Goal: Task Accomplishment & Management: Use online tool/utility

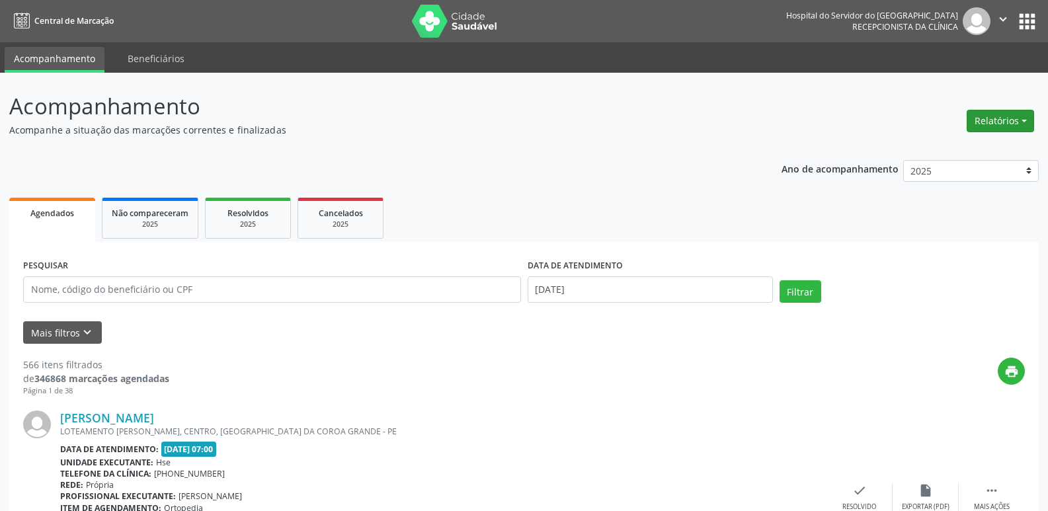
click at [1006, 126] on button "Relatórios" at bounding box center [999, 121] width 67 height 22
click at [974, 149] on link "Agendamentos" at bounding box center [963, 149] width 142 height 19
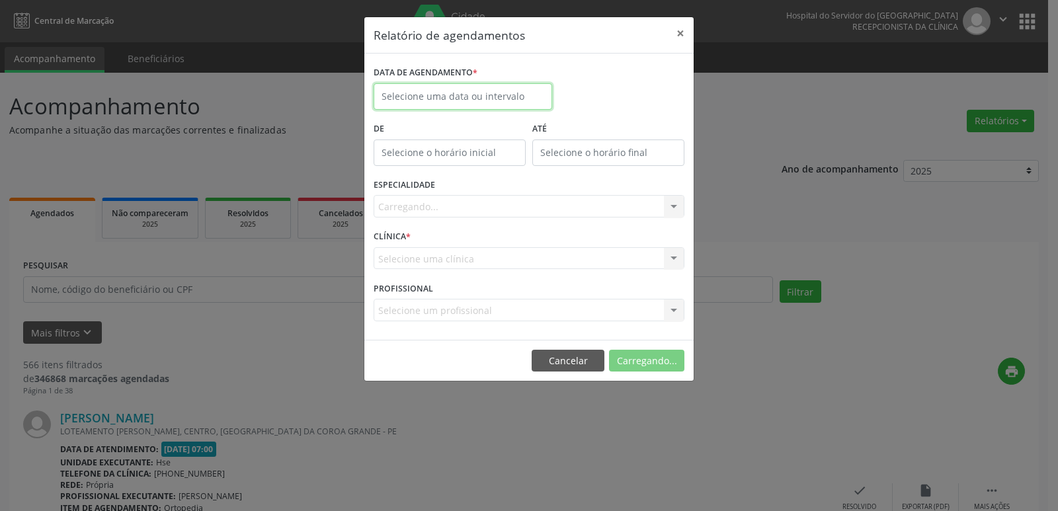
click at [451, 102] on body "Central de Marcação Hospital do Servidor do [GEOGRAPHIC_DATA] Recepcionista da …" at bounding box center [529, 255] width 1058 height 511
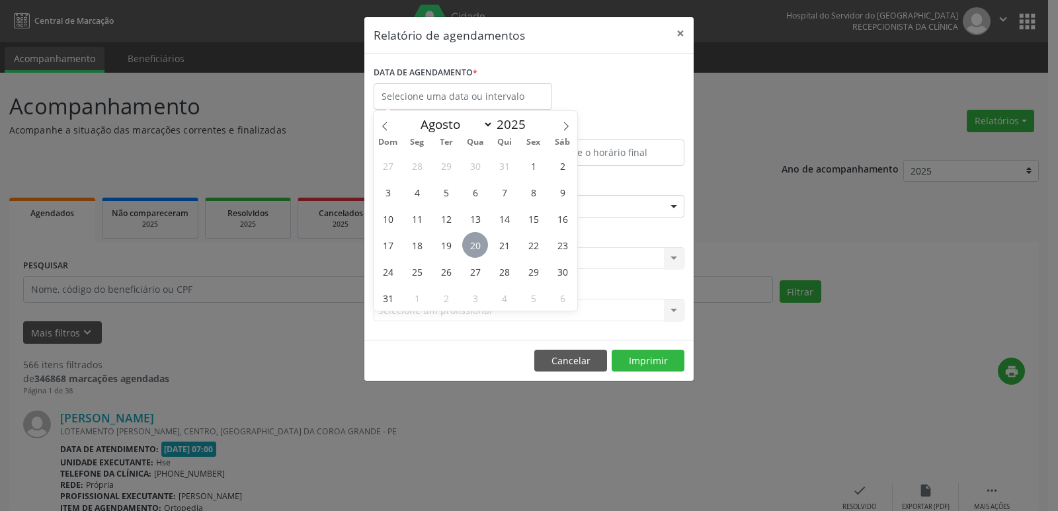
click at [475, 239] on span "20" at bounding box center [475, 245] width 26 height 26
type input "[DATE]"
click at [475, 239] on span "20" at bounding box center [475, 245] width 26 height 26
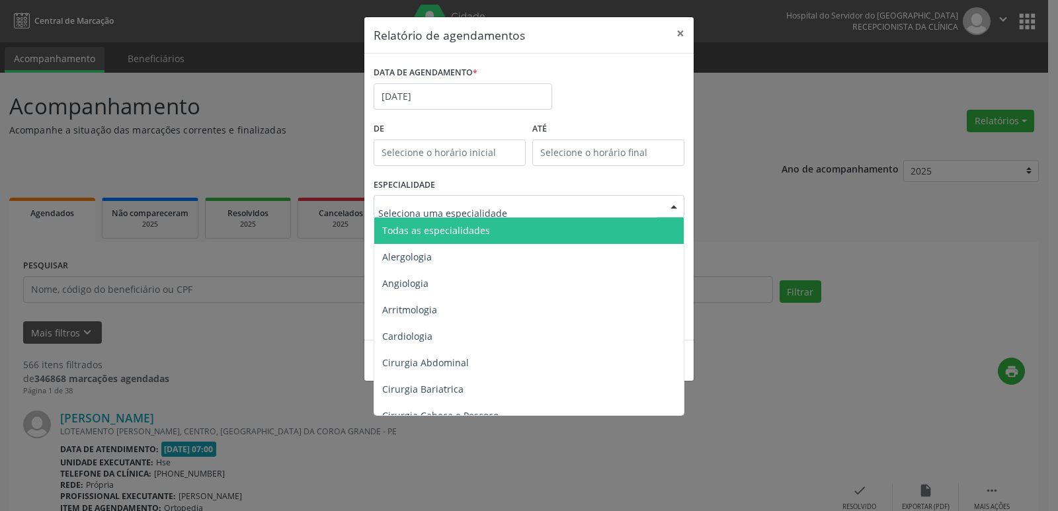
click at [453, 230] on span "Todas as especialidades" at bounding box center [436, 230] width 108 height 13
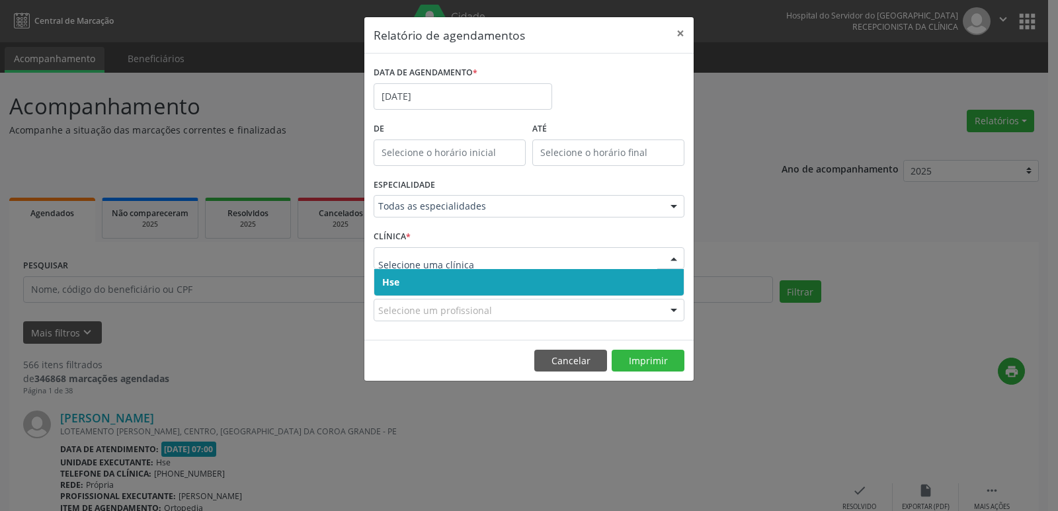
click at [436, 287] on span "Hse" at bounding box center [528, 282] width 309 height 26
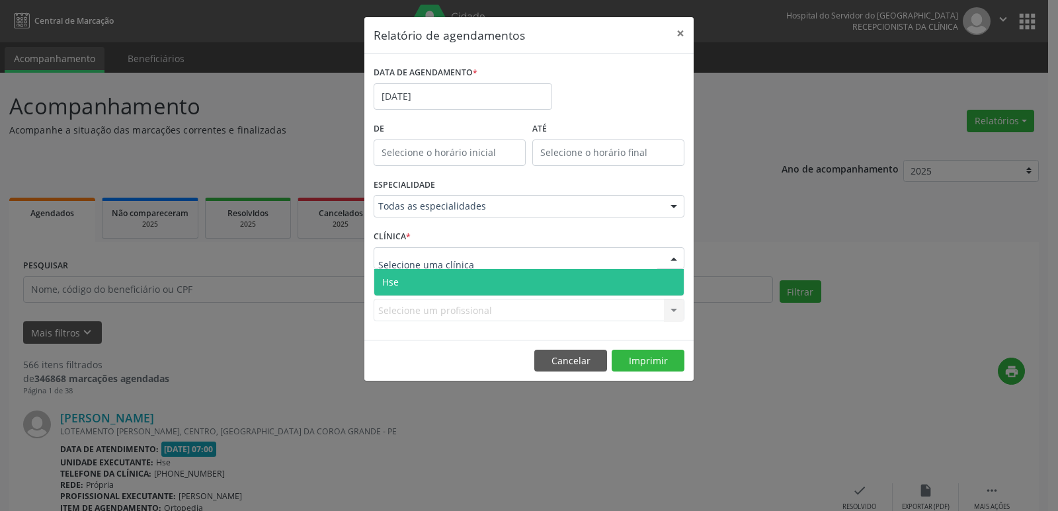
click at [442, 288] on span "Hse" at bounding box center [528, 282] width 309 height 26
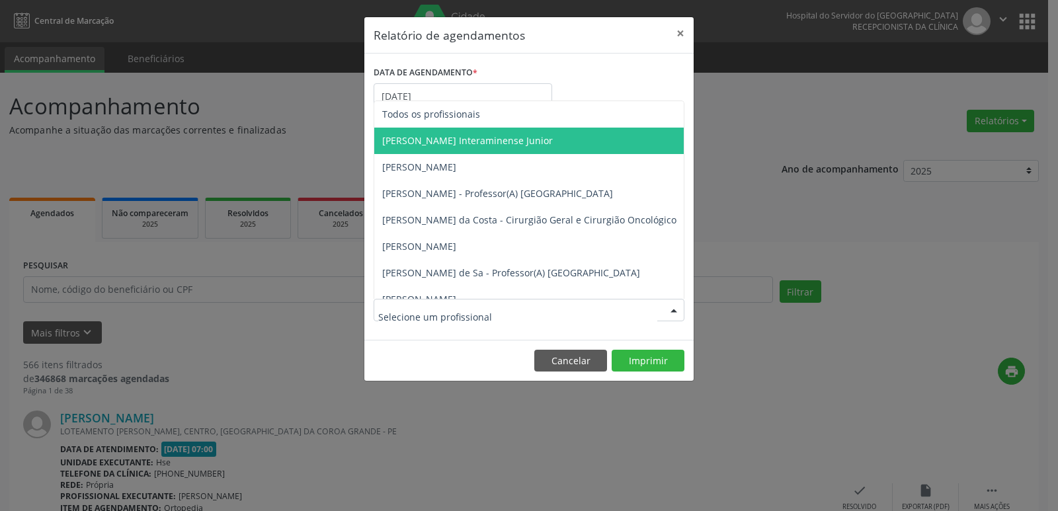
click at [463, 139] on span "[PERSON_NAME] Interaminense Junior" at bounding box center [467, 140] width 171 height 13
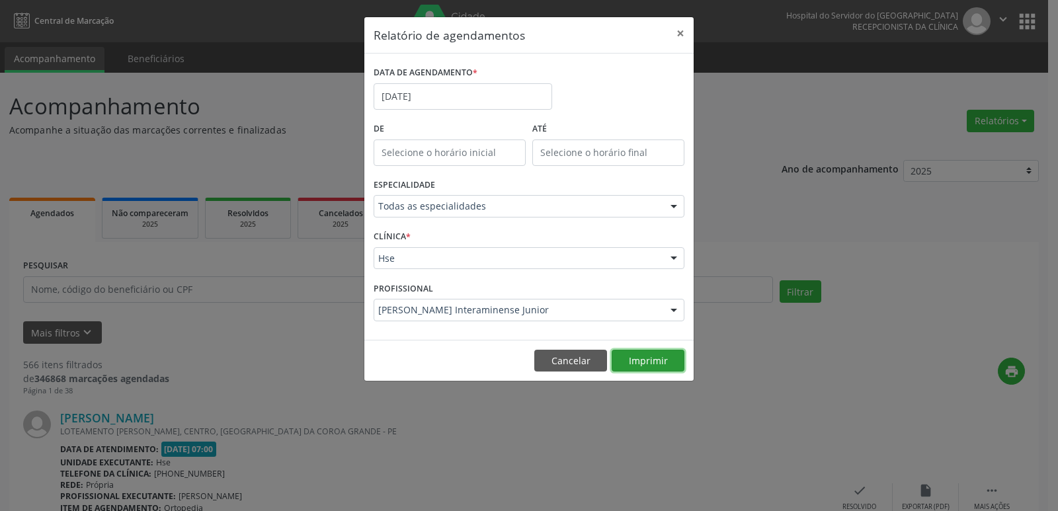
click at [659, 361] on button "Imprimir" at bounding box center [647, 361] width 73 height 22
click at [561, 363] on button "Cancelar" at bounding box center [570, 361] width 73 height 22
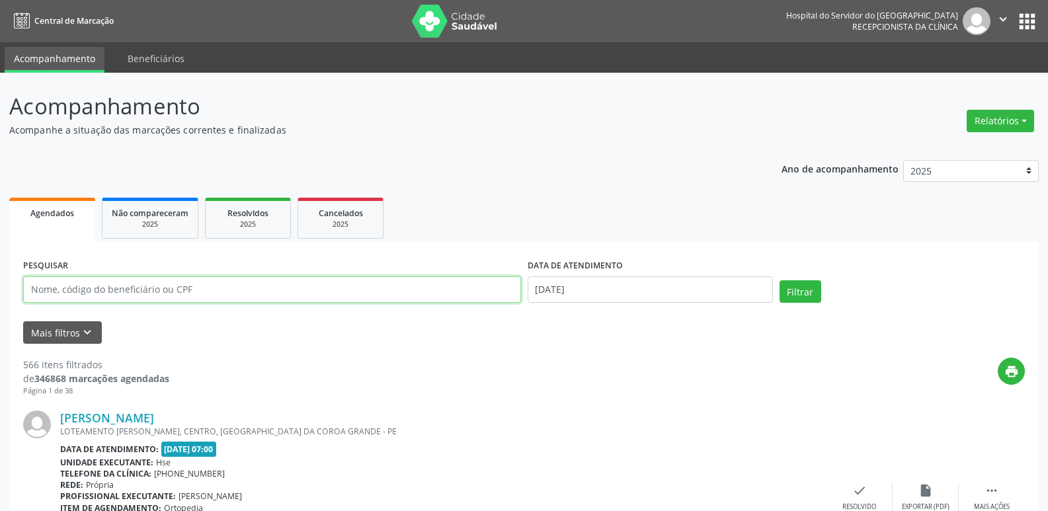
drag, startPoint x: 107, startPoint y: 292, endPoint x: 114, endPoint y: 293, distance: 6.7
click at [107, 292] on input "text" at bounding box center [272, 289] width 498 height 26
type input "07824200442"
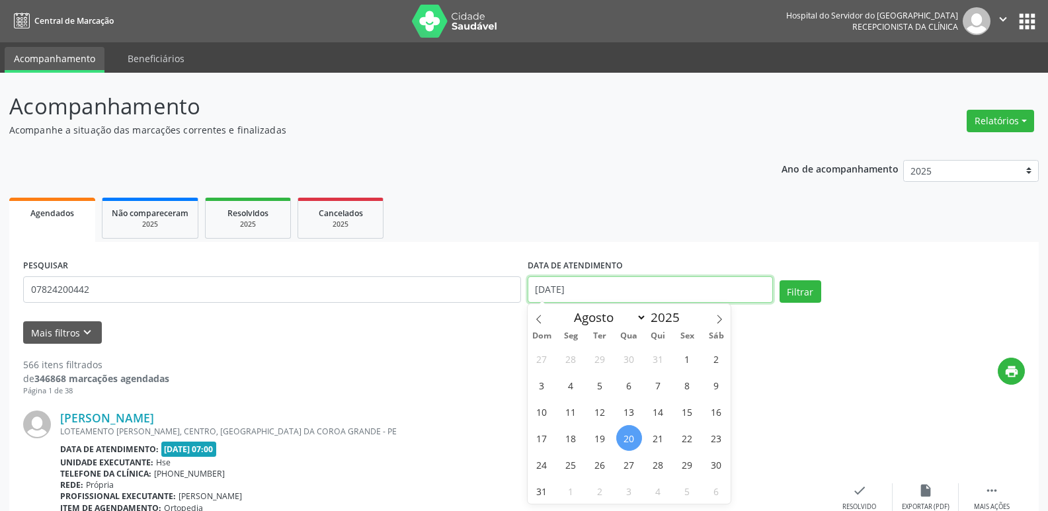
drag, startPoint x: 603, startPoint y: 293, endPoint x: 495, endPoint y: 295, distance: 107.8
click at [495, 295] on div "PESQUISAR 07824200442 DATA DE ATENDIMENTO [DATE] Filtrar" at bounding box center [524, 284] width 1008 height 56
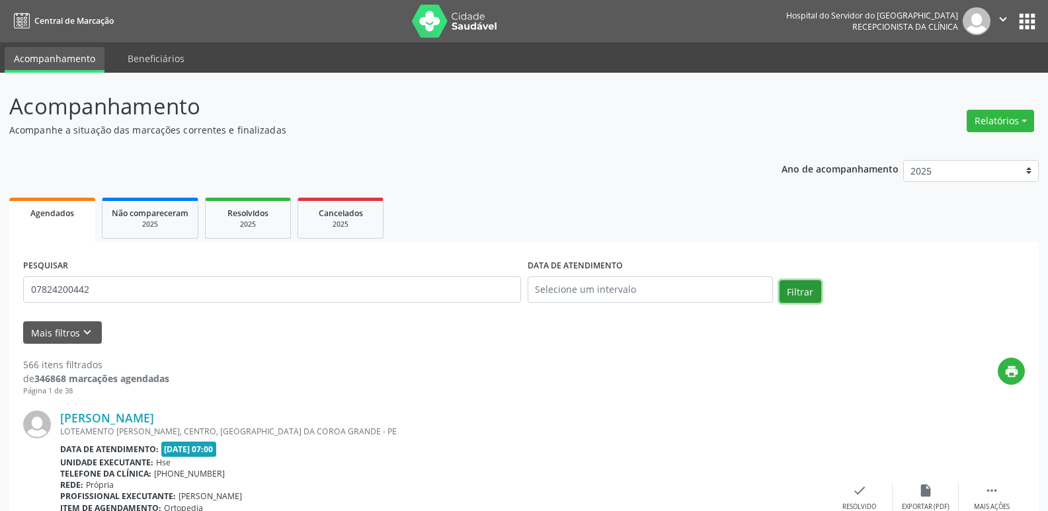
click at [794, 296] on button "Filtrar" at bounding box center [800, 291] width 42 height 22
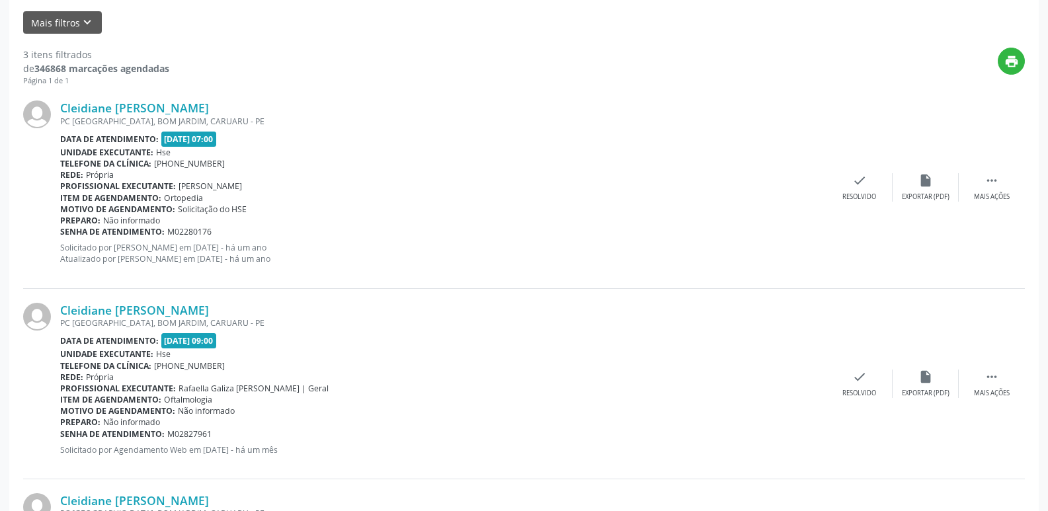
scroll to position [227, 0]
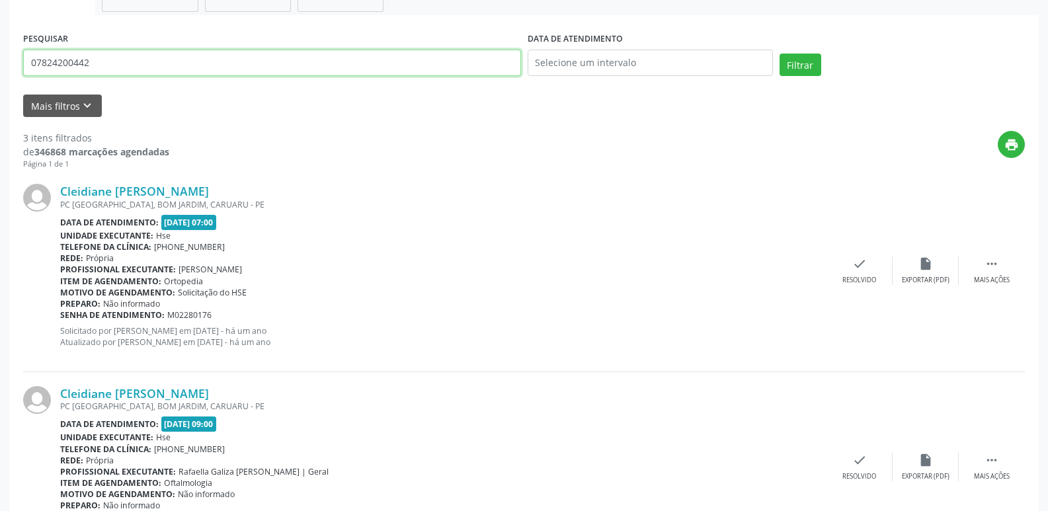
drag, startPoint x: 93, startPoint y: 67, endPoint x: 24, endPoint y: 65, distance: 68.1
click at [24, 65] on input "07824200442" at bounding box center [272, 63] width 498 height 26
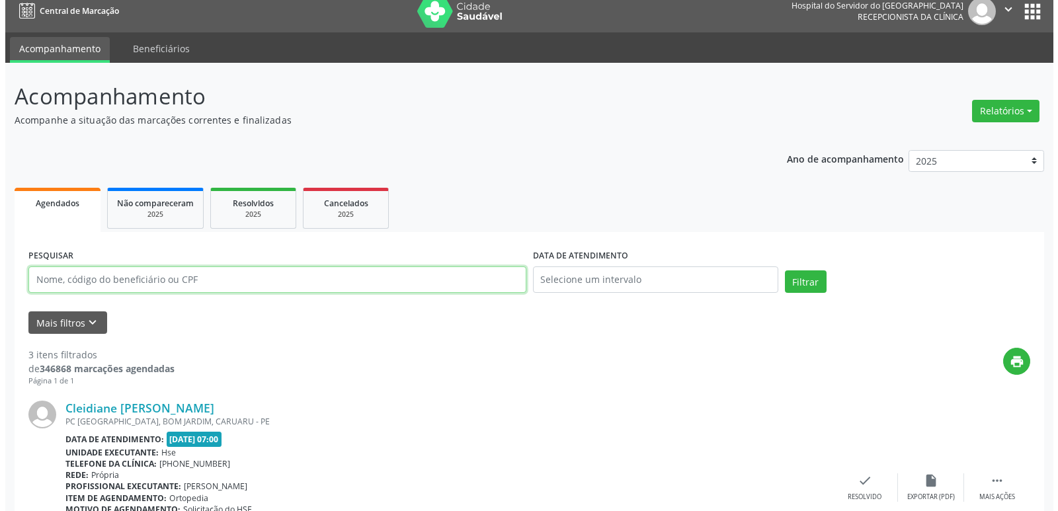
scroll to position [0, 0]
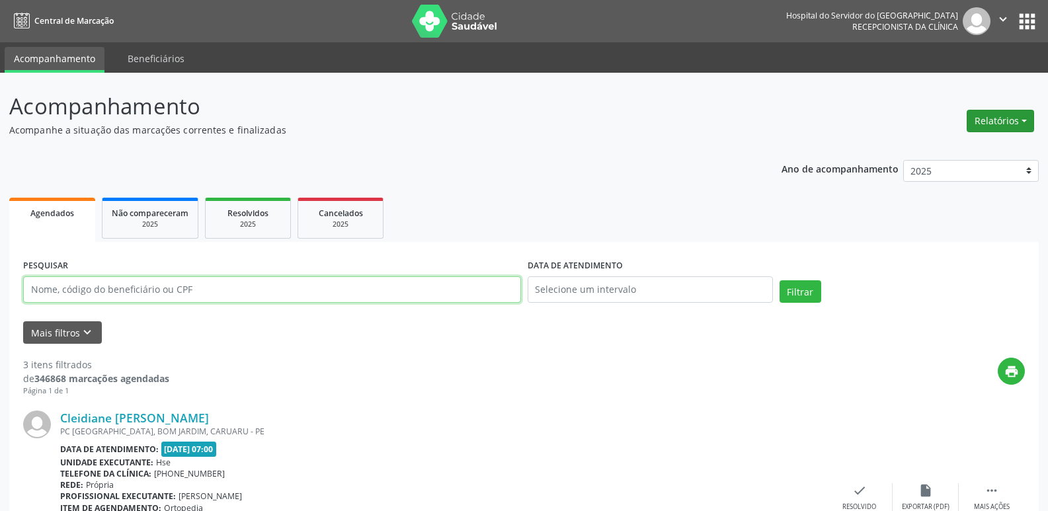
click at [995, 128] on button "Relatórios" at bounding box center [999, 121] width 67 height 22
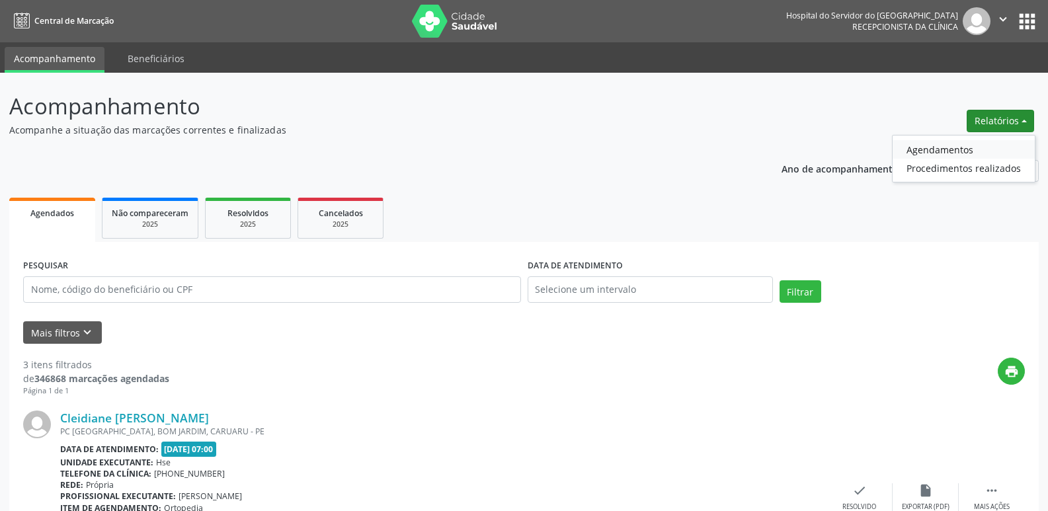
click at [945, 146] on link "Agendamentos" at bounding box center [963, 149] width 142 height 19
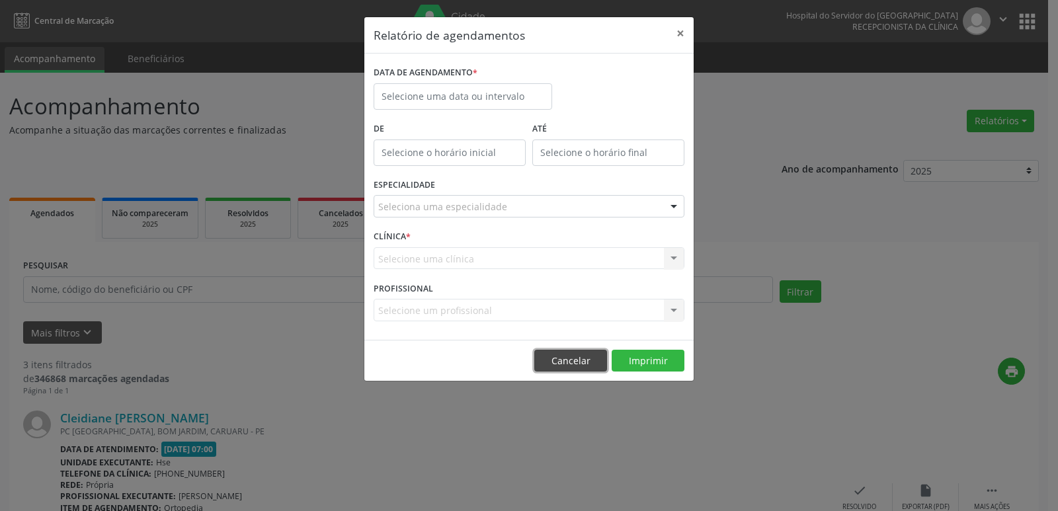
click at [565, 364] on button "Cancelar" at bounding box center [570, 361] width 73 height 22
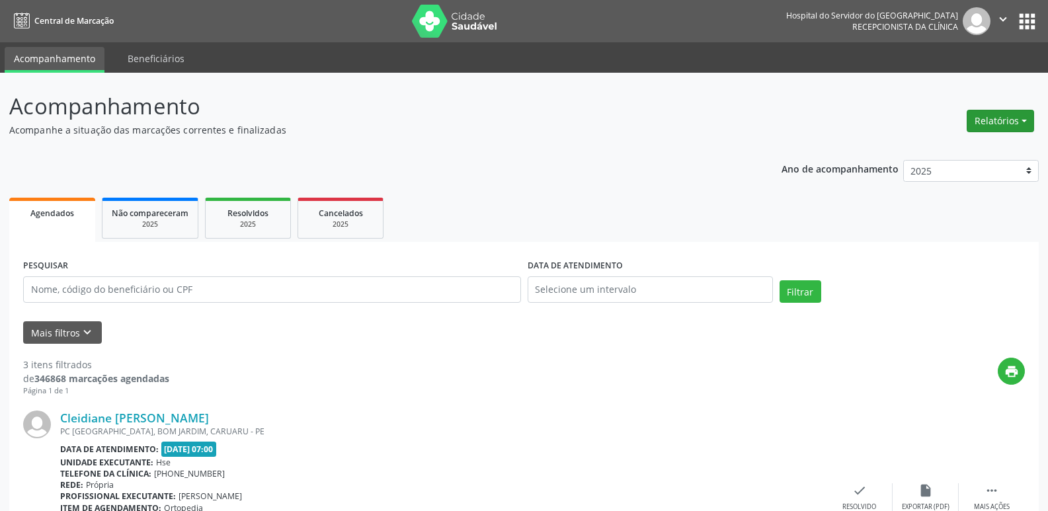
click at [993, 126] on button "Relatórios" at bounding box center [999, 121] width 67 height 22
click at [971, 143] on link "Agendamentos" at bounding box center [963, 149] width 142 height 19
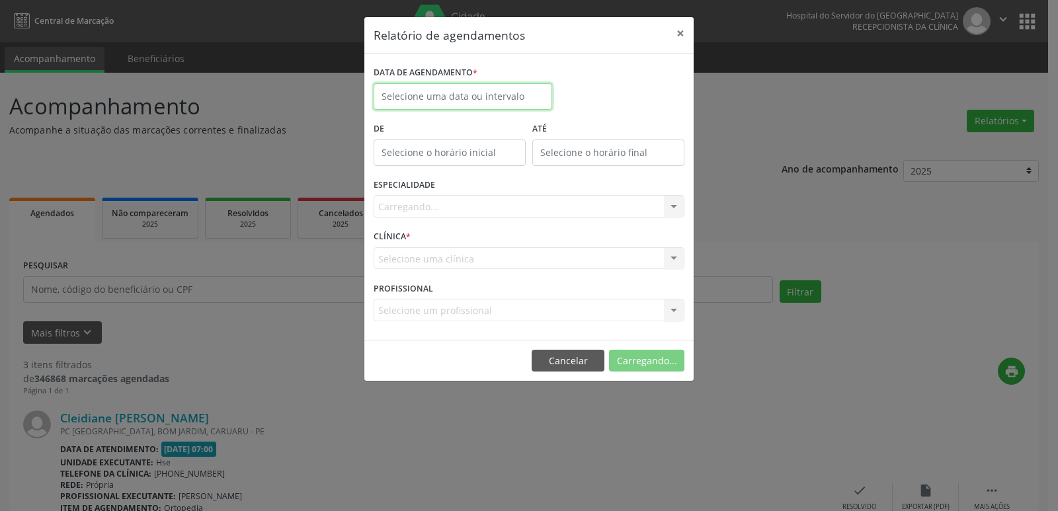
click at [434, 91] on input "text" at bounding box center [462, 96] width 178 height 26
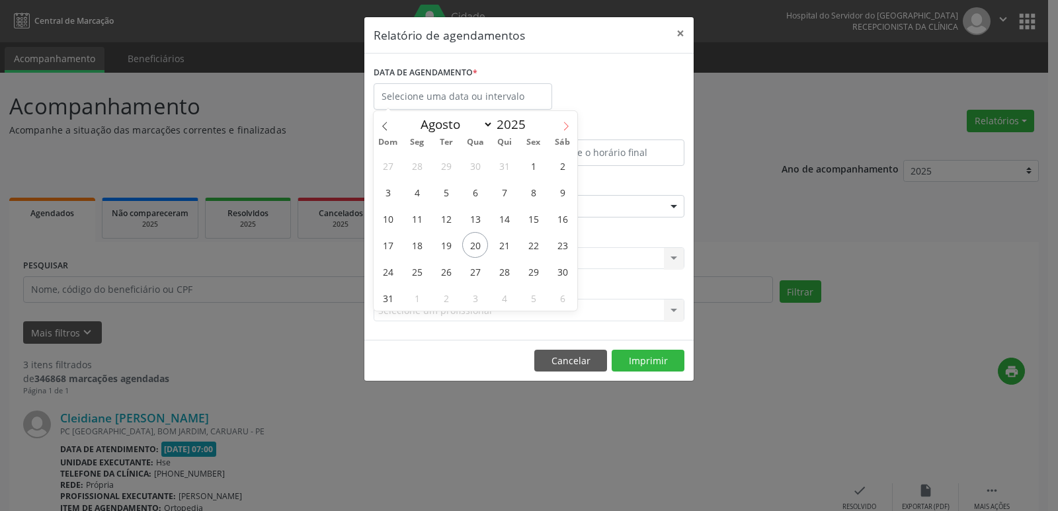
click at [565, 131] on span at bounding box center [566, 122] width 22 height 22
select select "8"
click at [477, 173] on span "3" at bounding box center [475, 166] width 26 height 26
type input "03/09/2025"
click at [476, 173] on span "3" at bounding box center [475, 166] width 26 height 26
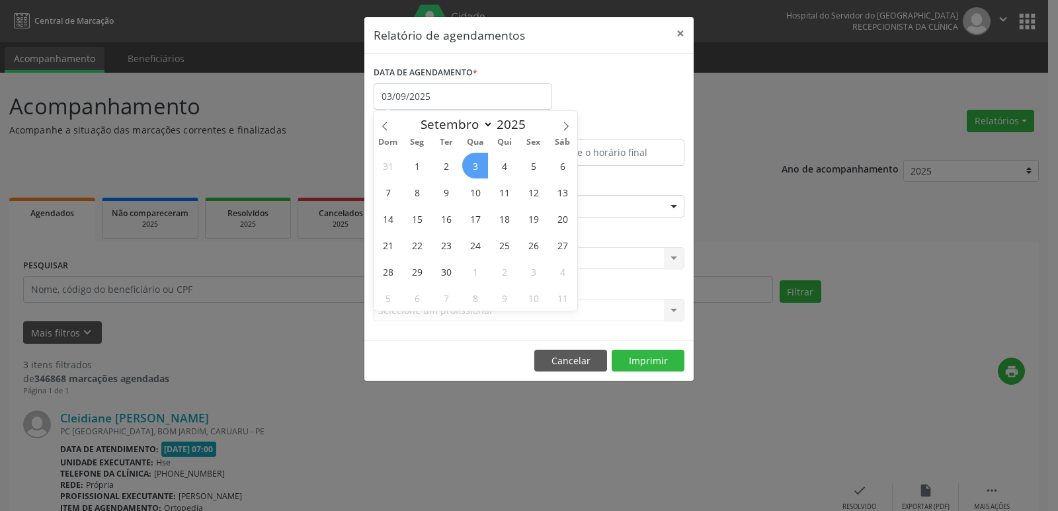
click at [476, 173] on div "De" at bounding box center [449, 147] width 159 height 56
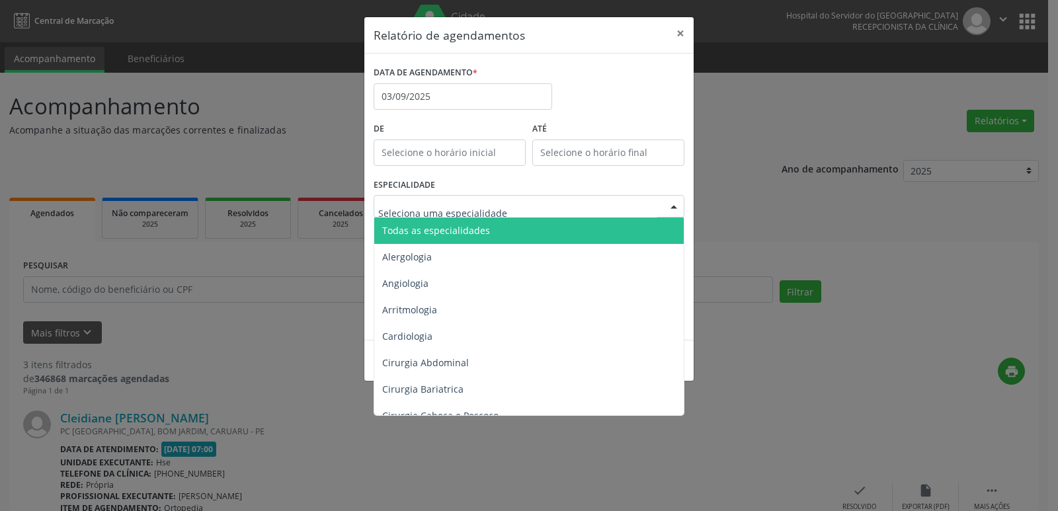
click at [463, 226] on span "Todas as especialidades" at bounding box center [436, 230] width 108 height 13
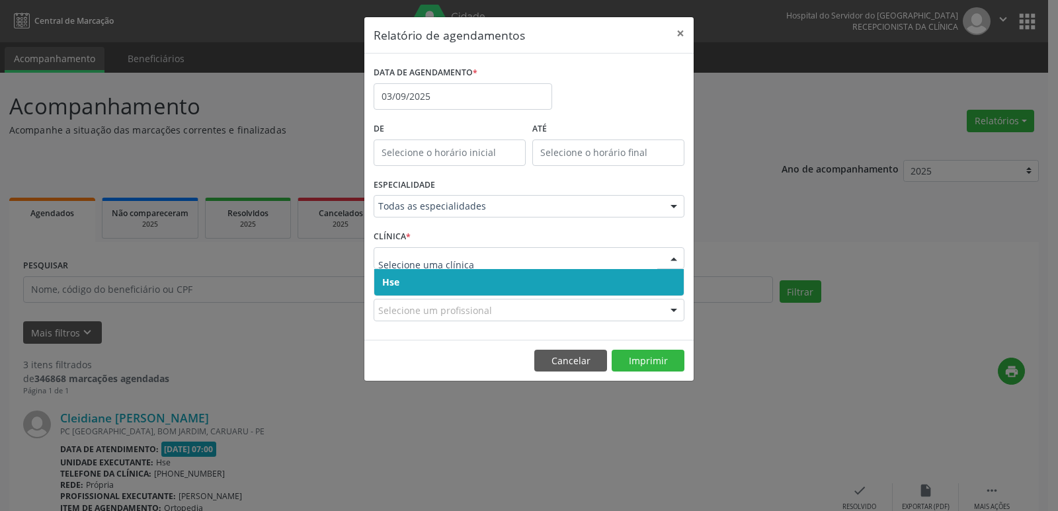
click at [431, 283] on span "Hse" at bounding box center [528, 282] width 309 height 26
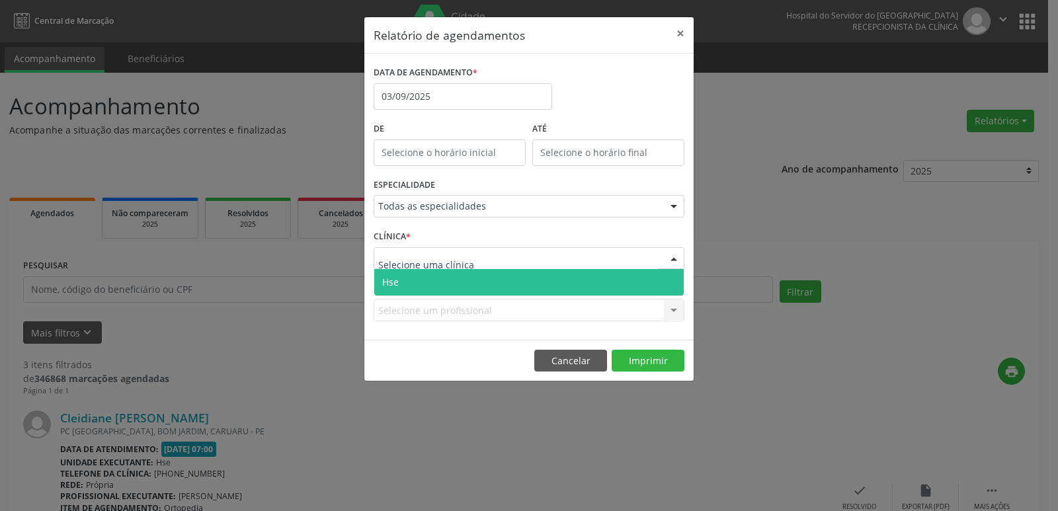
click at [440, 271] on span "Hse" at bounding box center [528, 282] width 309 height 26
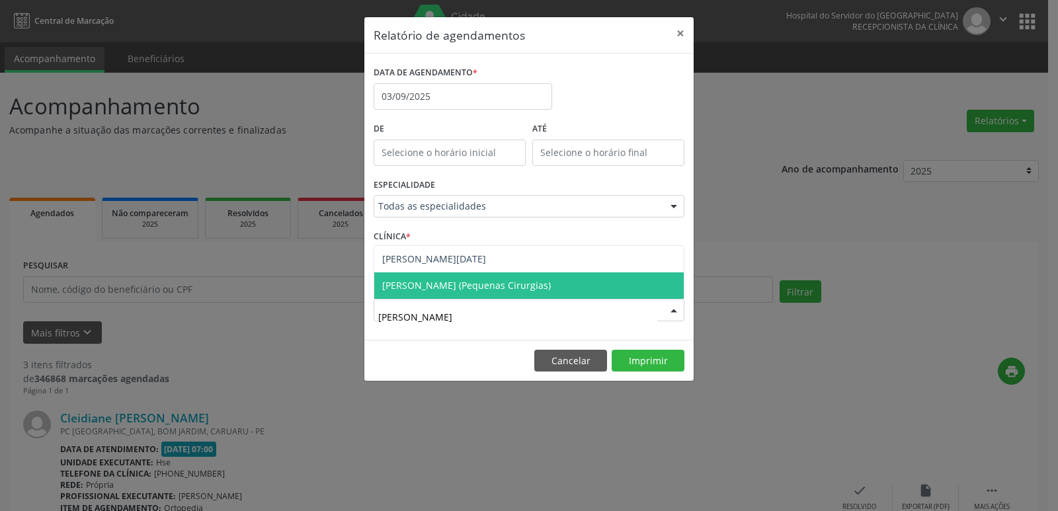
type input "[PERSON_NAME]"
click at [456, 287] on span "[PERSON_NAME] (Pequenas Cirurgias)" at bounding box center [466, 285] width 169 height 13
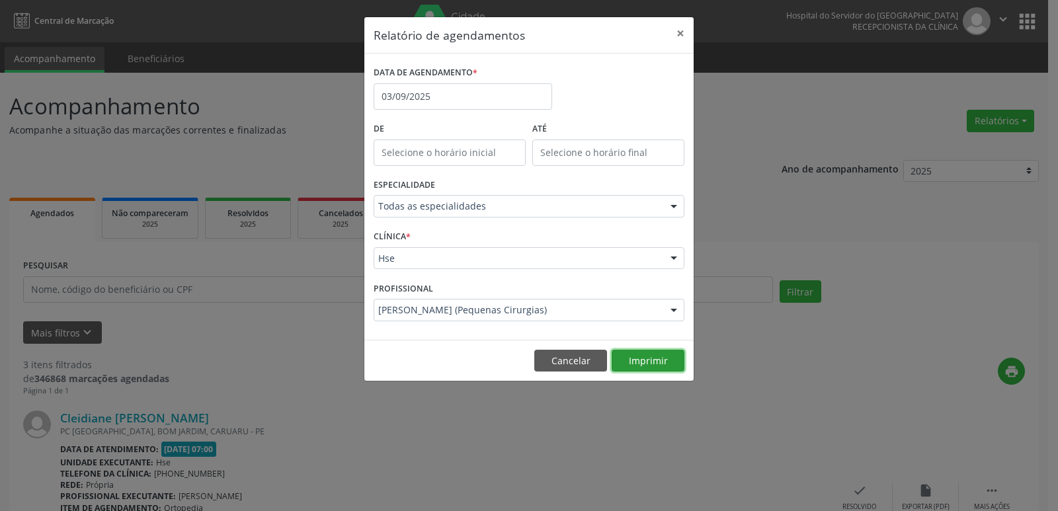
click at [645, 360] on button "Imprimir" at bounding box center [647, 361] width 73 height 22
click at [576, 368] on button "Cancelar" at bounding box center [570, 361] width 73 height 22
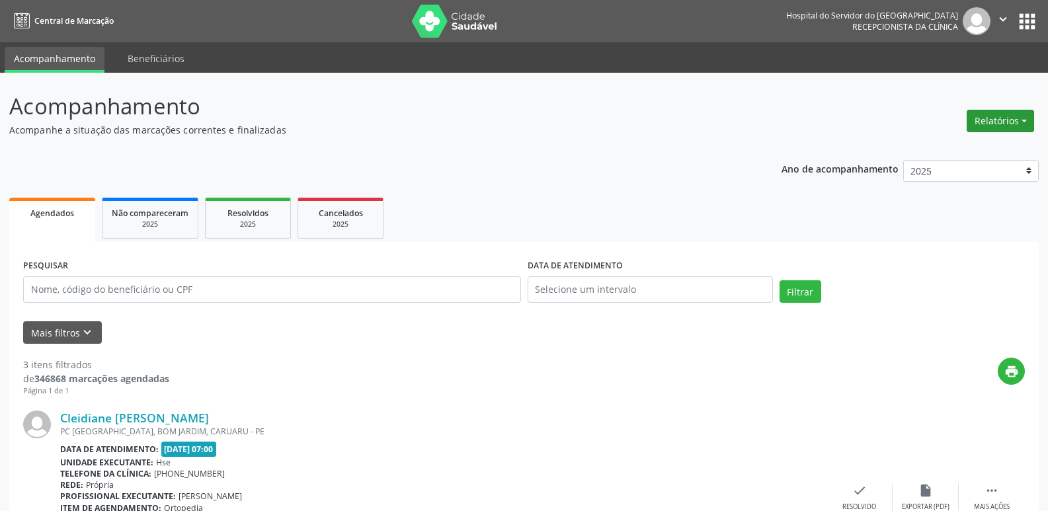
click at [992, 126] on button "Relatórios" at bounding box center [999, 121] width 67 height 22
click at [970, 149] on link "Agendamentos" at bounding box center [963, 149] width 142 height 19
select select "7"
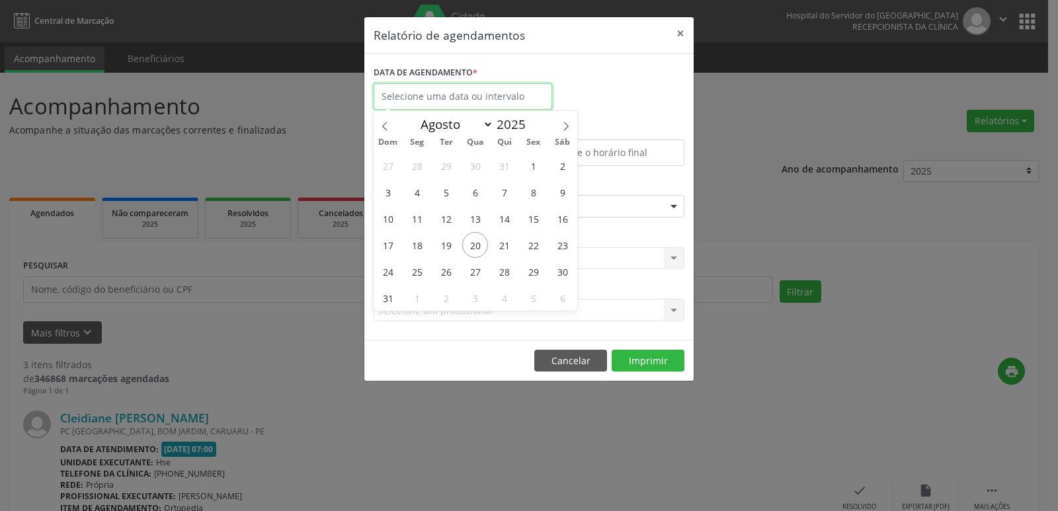
click at [460, 100] on input "text" at bounding box center [462, 96] width 178 height 26
click at [565, 364] on button "Cancelar" at bounding box center [570, 361] width 73 height 22
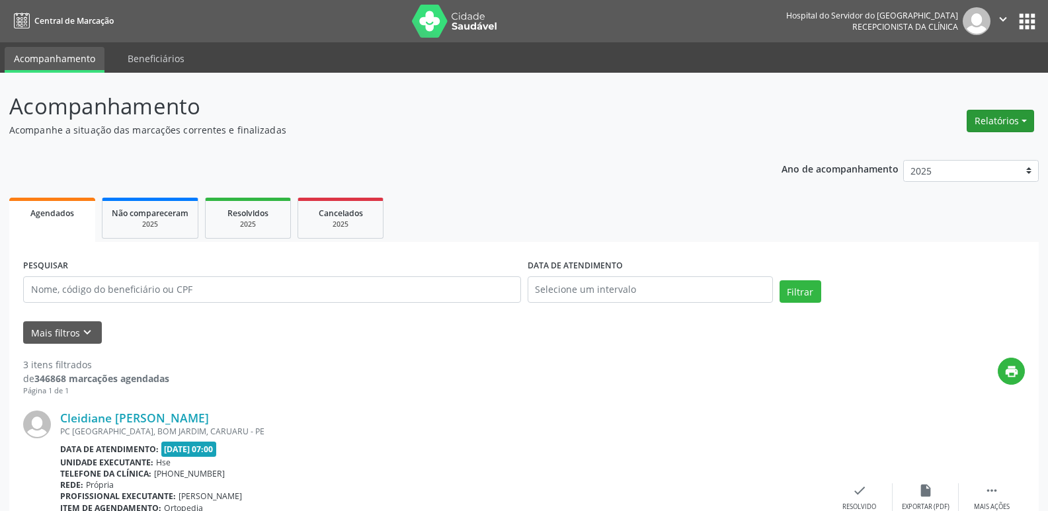
click at [1011, 122] on button "Relatórios" at bounding box center [999, 121] width 67 height 22
click at [945, 156] on link "Agendamentos" at bounding box center [963, 149] width 142 height 19
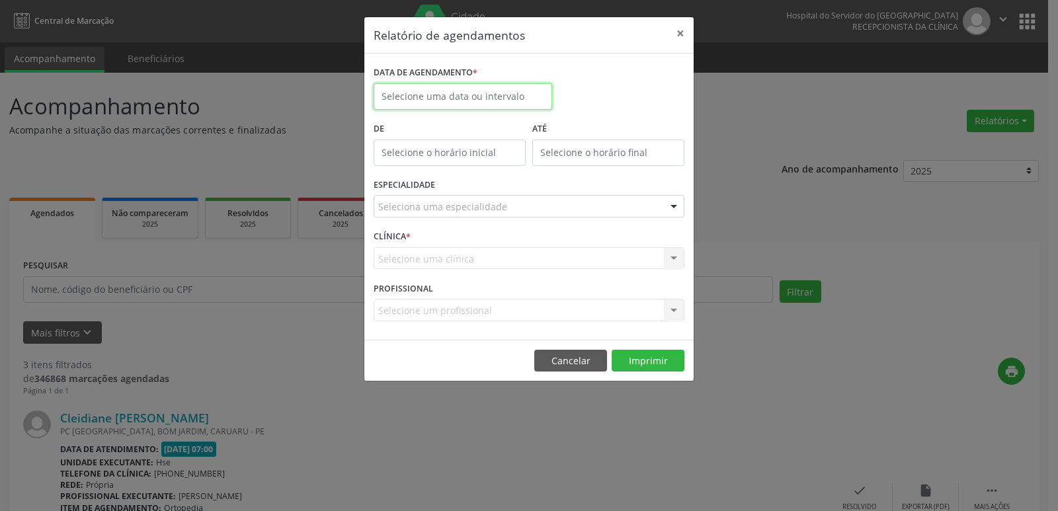
click at [449, 98] on input "text" at bounding box center [462, 96] width 178 height 26
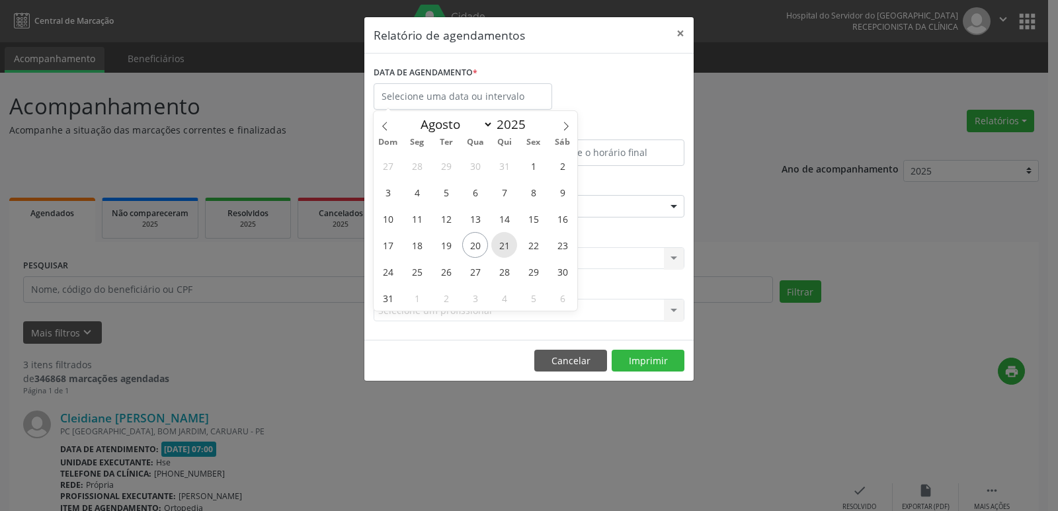
click at [504, 249] on span "21" at bounding box center [504, 245] width 26 height 26
type input "21/08/2025"
click at [504, 249] on span "21" at bounding box center [504, 245] width 26 height 26
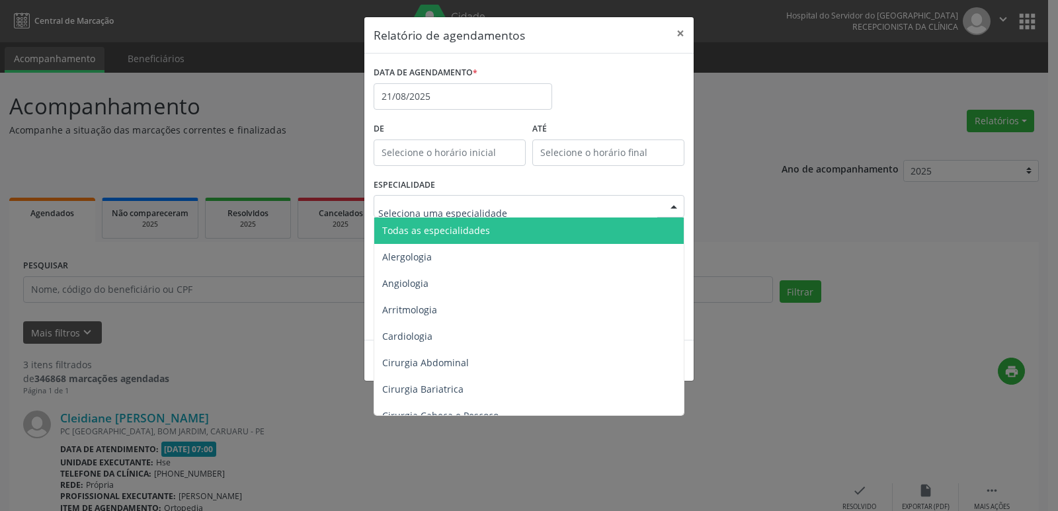
drag, startPoint x: 476, startPoint y: 228, endPoint x: 463, endPoint y: 292, distance: 64.8
click at [476, 229] on span "Todas as especialidades" at bounding box center [436, 230] width 108 height 13
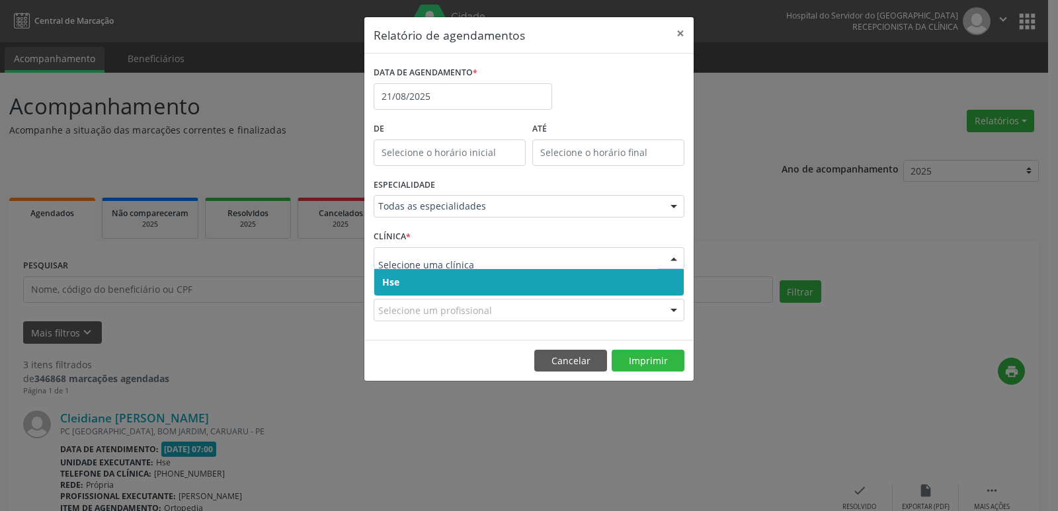
click at [430, 279] on span "Hse" at bounding box center [528, 282] width 309 height 26
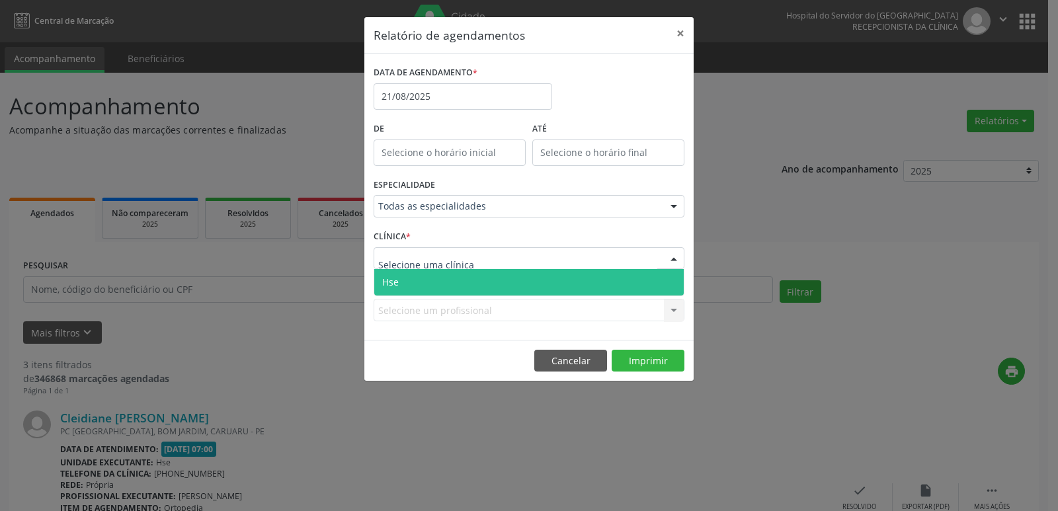
click at [436, 276] on span "Hse" at bounding box center [528, 282] width 309 height 26
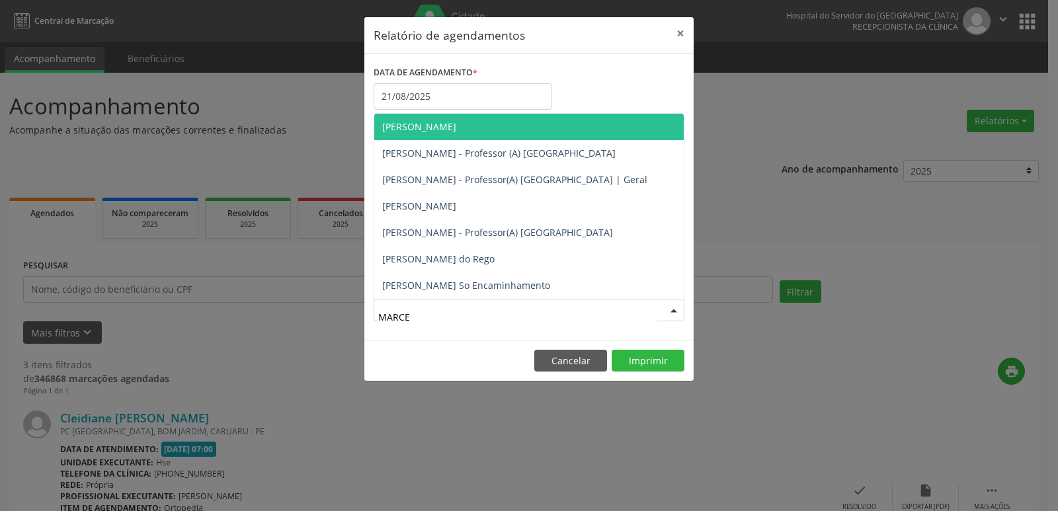
type input "[PERSON_NAME]"
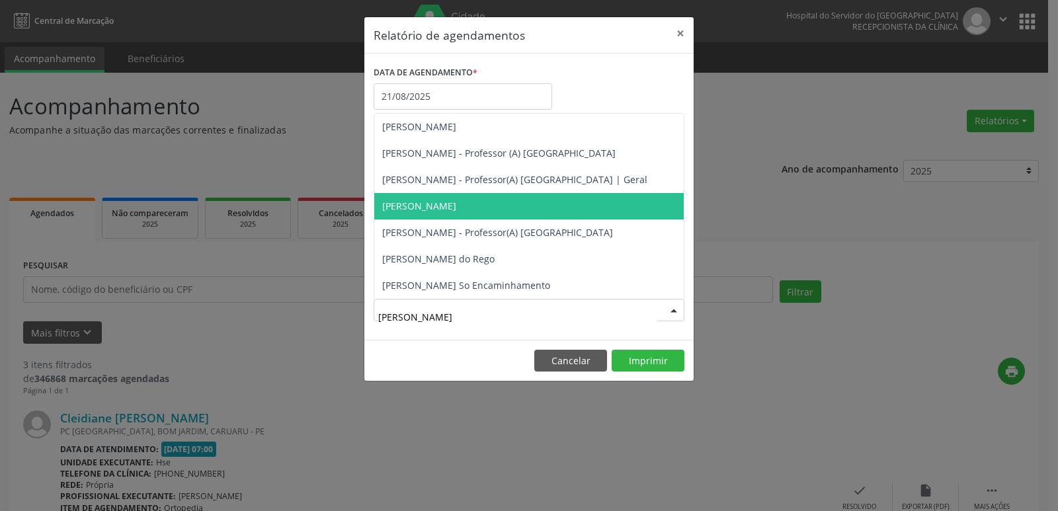
click at [495, 217] on span "[PERSON_NAME]" at bounding box center [528, 206] width 309 height 26
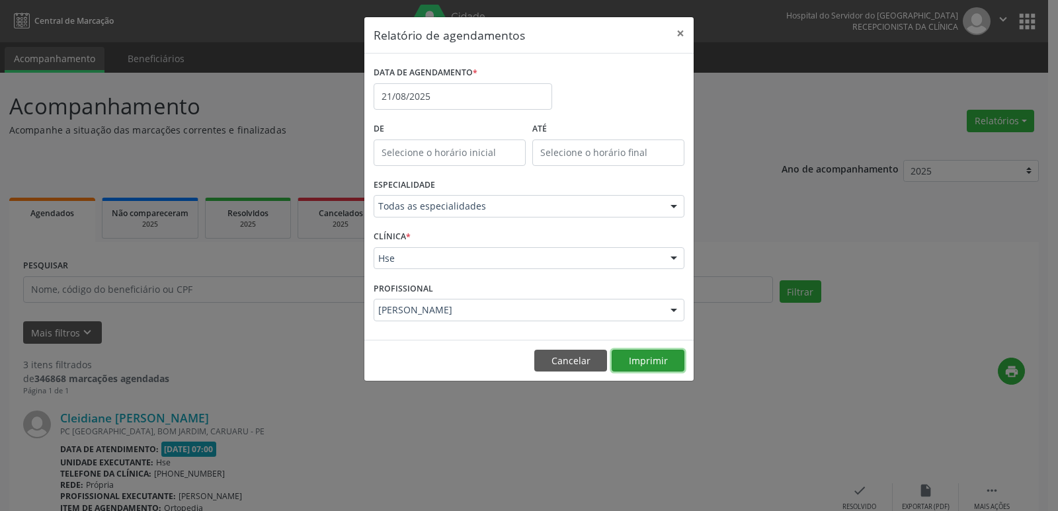
click at [636, 356] on button "Imprimir" at bounding box center [647, 361] width 73 height 22
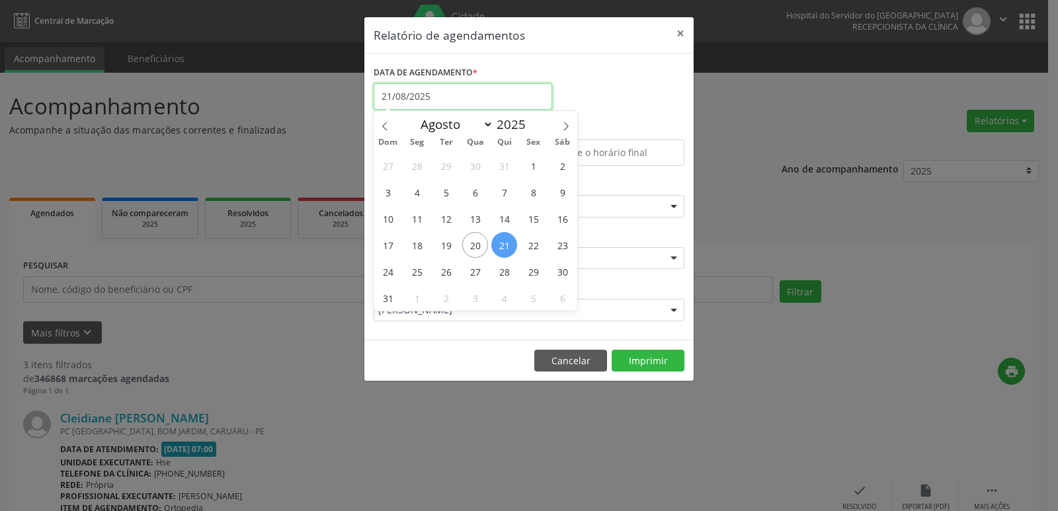
click at [428, 96] on input "21/08/2025" at bounding box center [462, 96] width 178 height 26
click at [446, 268] on span "26" at bounding box center [446, 271] width 26 height 26
type input "[DATE]"
click at [446, 268] on span "26" at bounding box center [446, 271] width 26 height 26
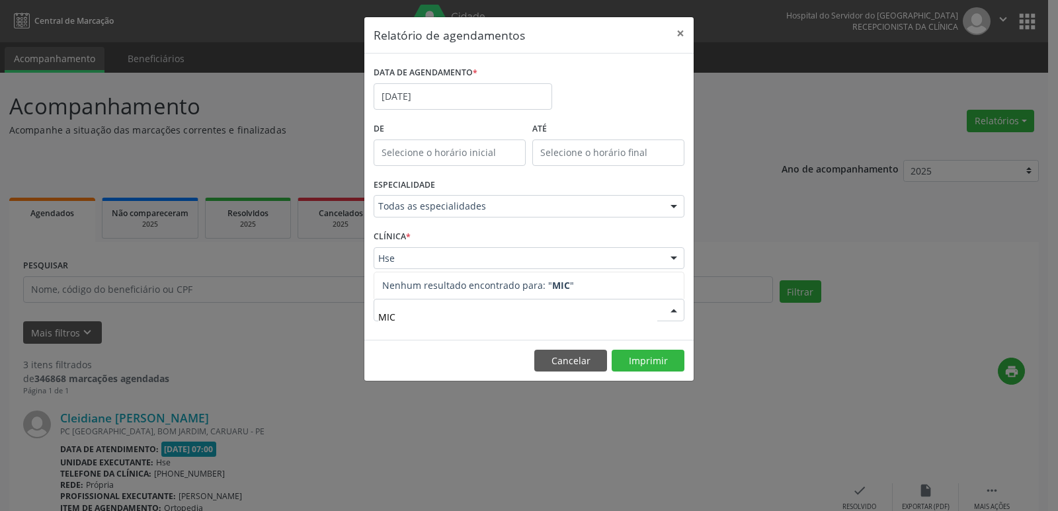
type input "MI"
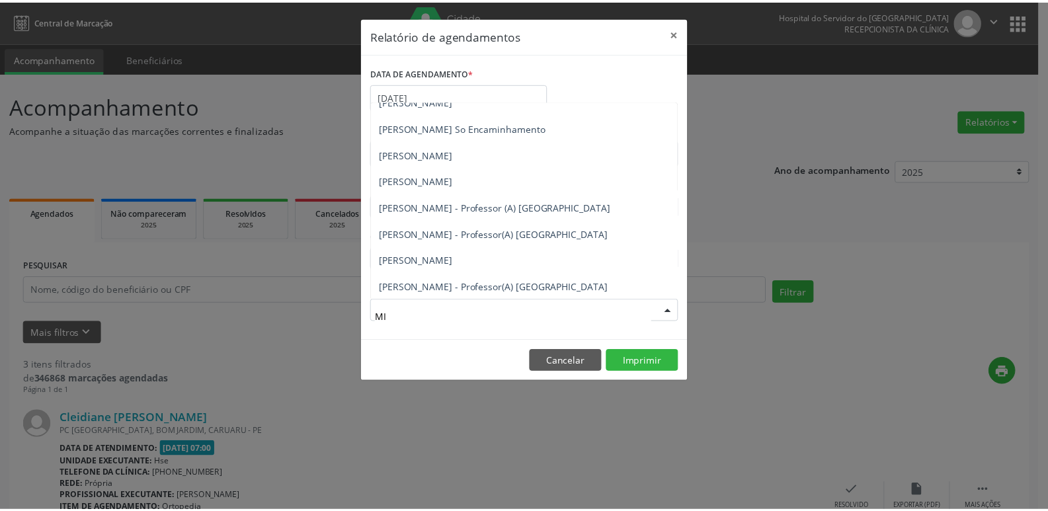
scroll to position [252, 0]
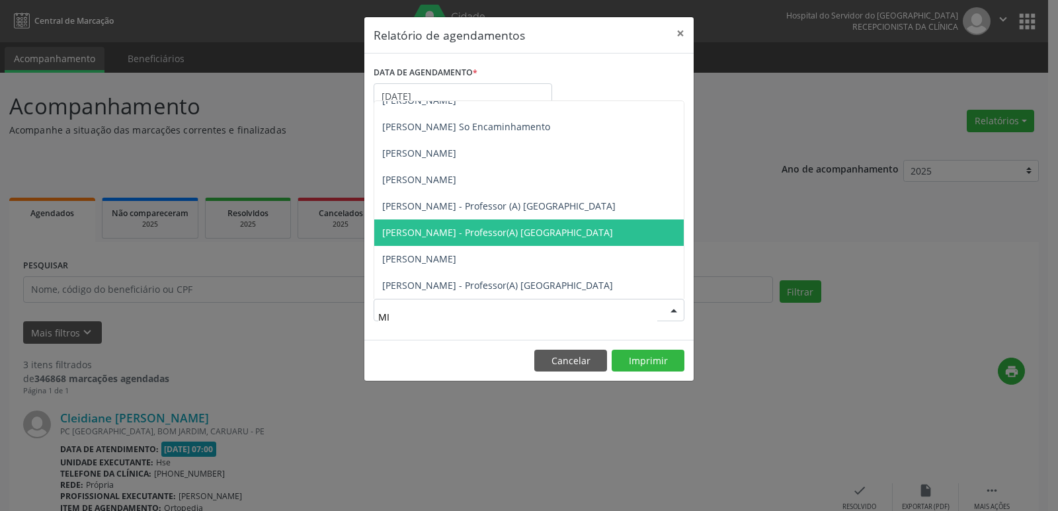
click at [491, 237] on span "[PERSON_NAME] - Professor(A) [GEOGRAPHIC_DATA]" at bounding box center [497, 232] width 231 height 13
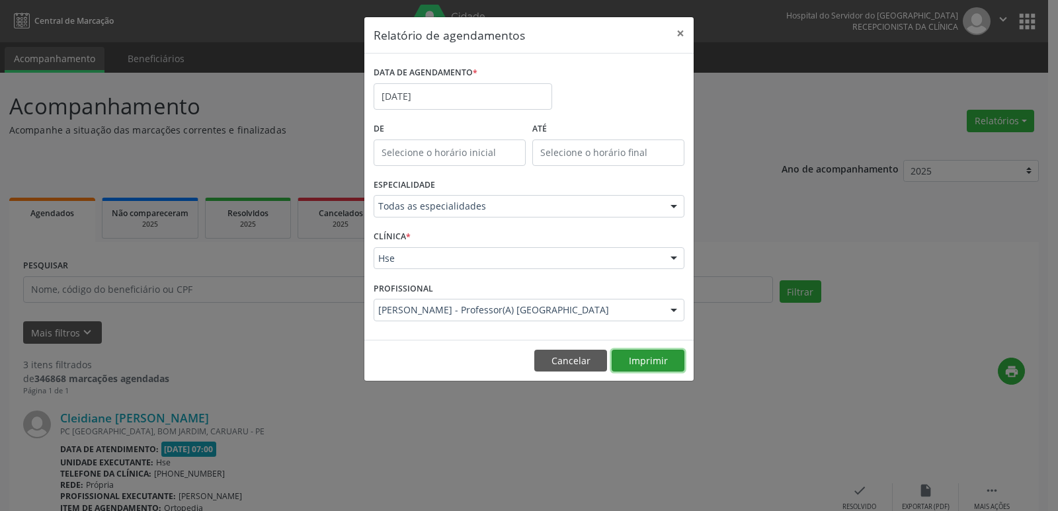
click at [645, 367] on button "Imprimir" at bounding box center [647, 361] width 73 height 22
click at [560, 362] on button "Cancelar" at bounding box center [570, 361] width 73 height 22
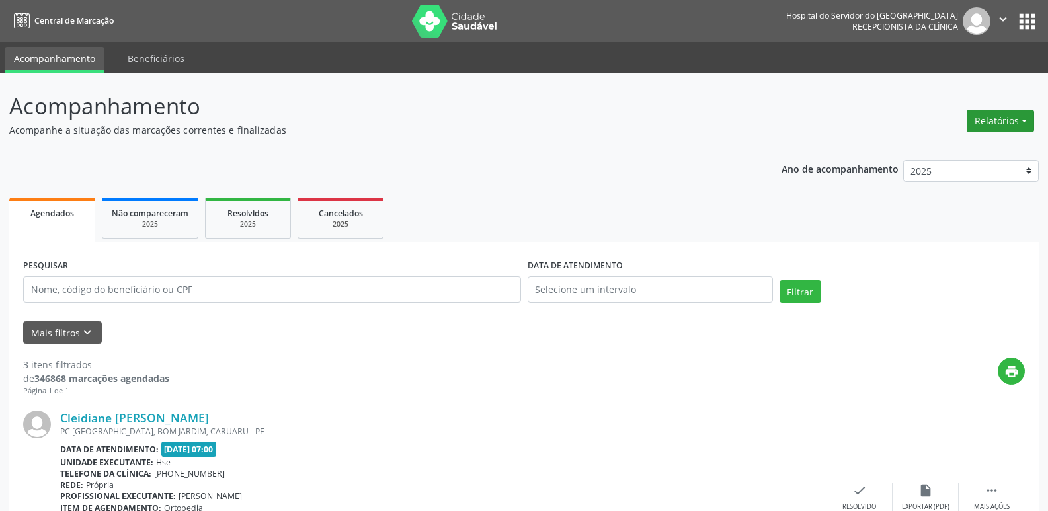
click at [1001, 120] on button "Relatórios" at bounding box center [999, 121] width 67 height 22
click at [956, 149] on link "Agendamentos" at bounding box center [963, 149] width 142 height 19
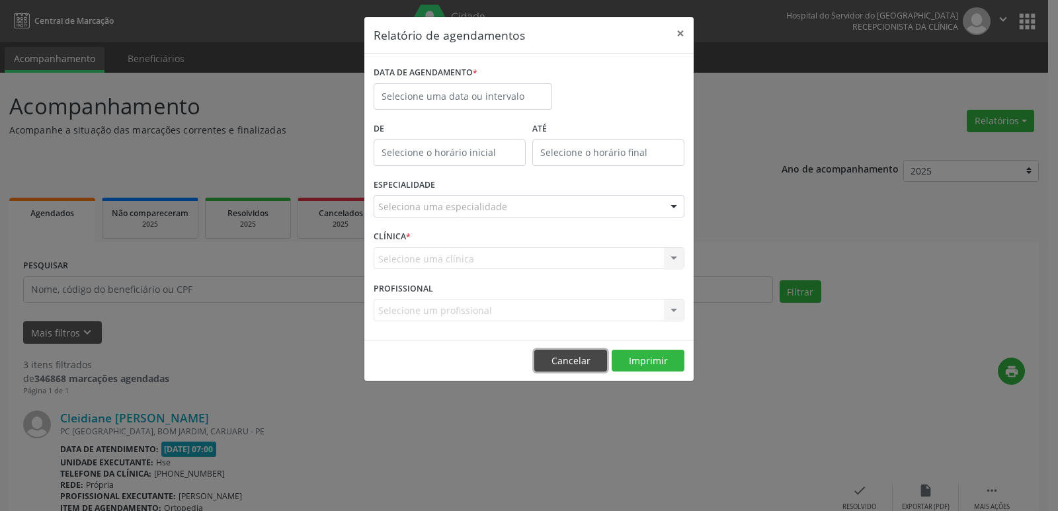
click at [557, 366] on button "Cancelar" at bounding box center [570, 361] width 73 height 22
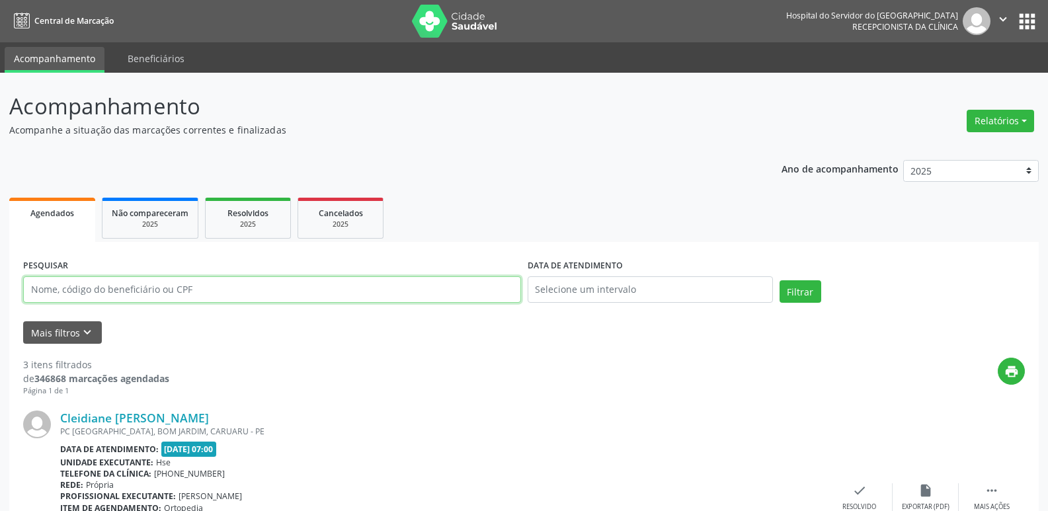
drag, startPoint x: 110, startPoint y: 290, endPoint x: 112, endPoint y: 301, distance: 11.5
click at [110, 290] on input "text" at bounding box center [272, 289] width 498 height 26
type input "02204312487"
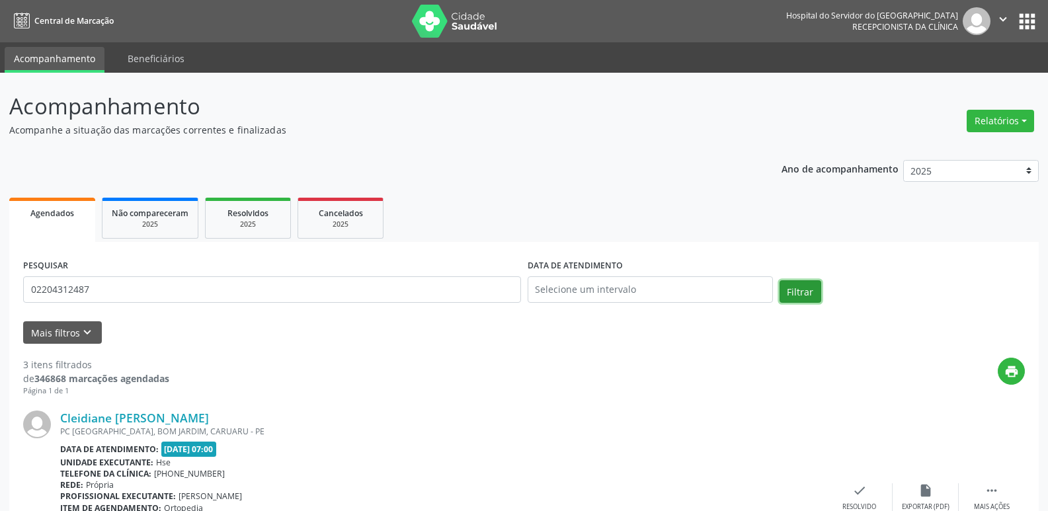
click at [812, 291] on button "Filtrar" at bounding box center [800, 291] width 42 height 22
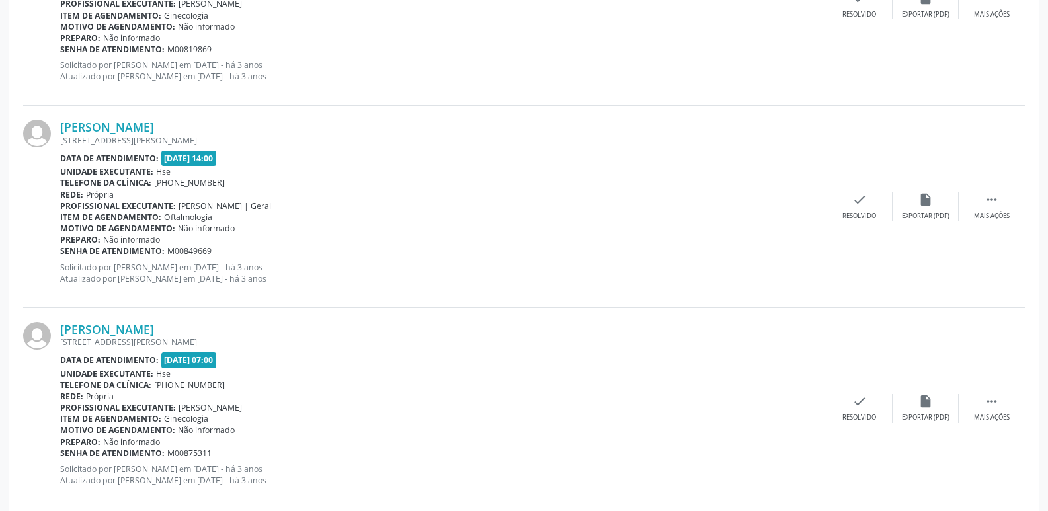
scroll to position [2975, 0]
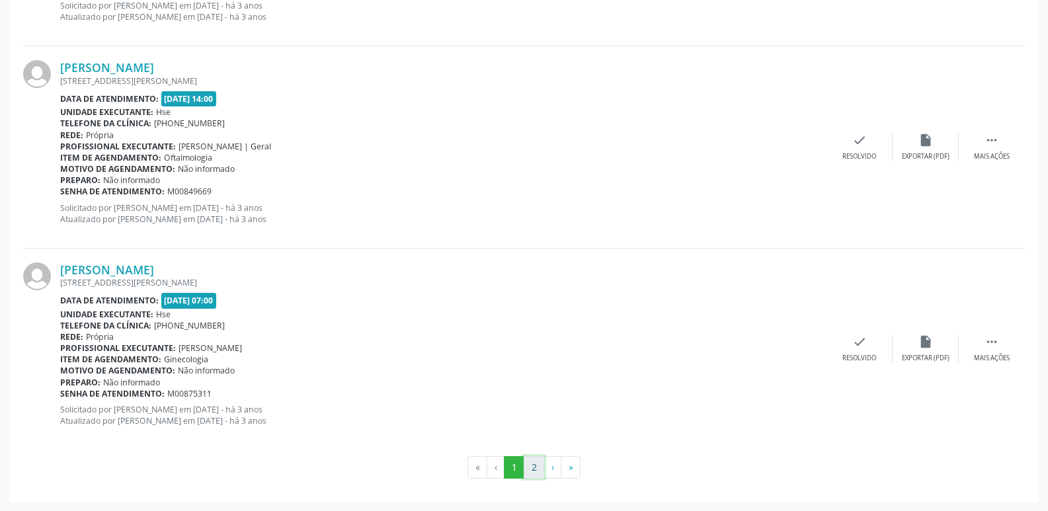
click at [544, 464] on button "2" at bounding box center [534, 467] width 20 height 22
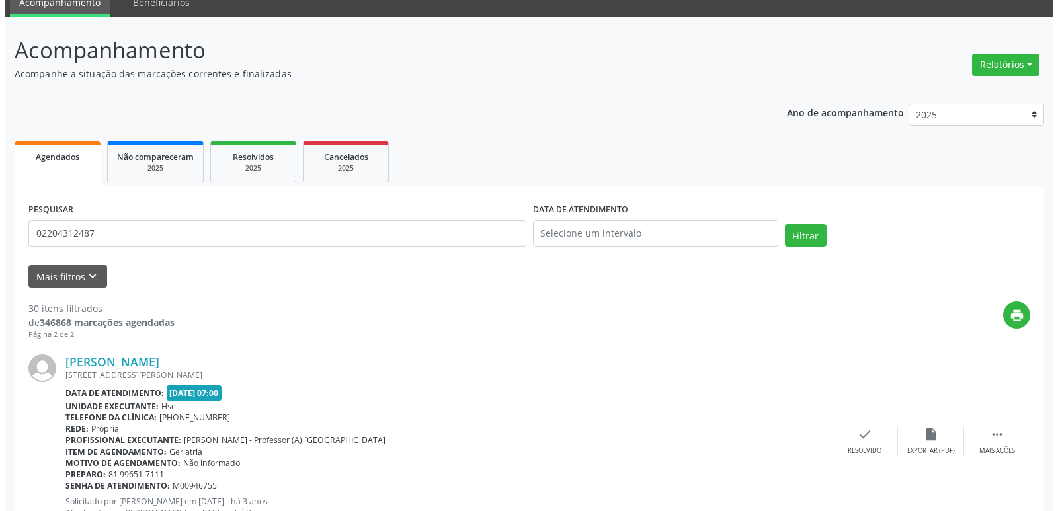
scroll to position [0, 0]
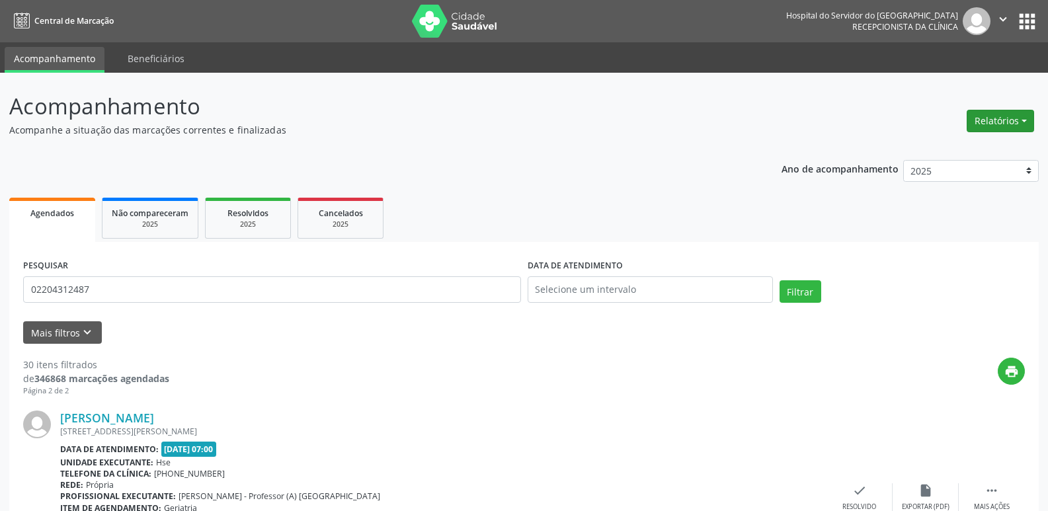
click at [990, 118] on button "Relatórios" at bounding box center [999, 121] width 67 height 22
click at [951, 151] on link "Agendamentos" at bounding box center [963, 149] width 142 height 19
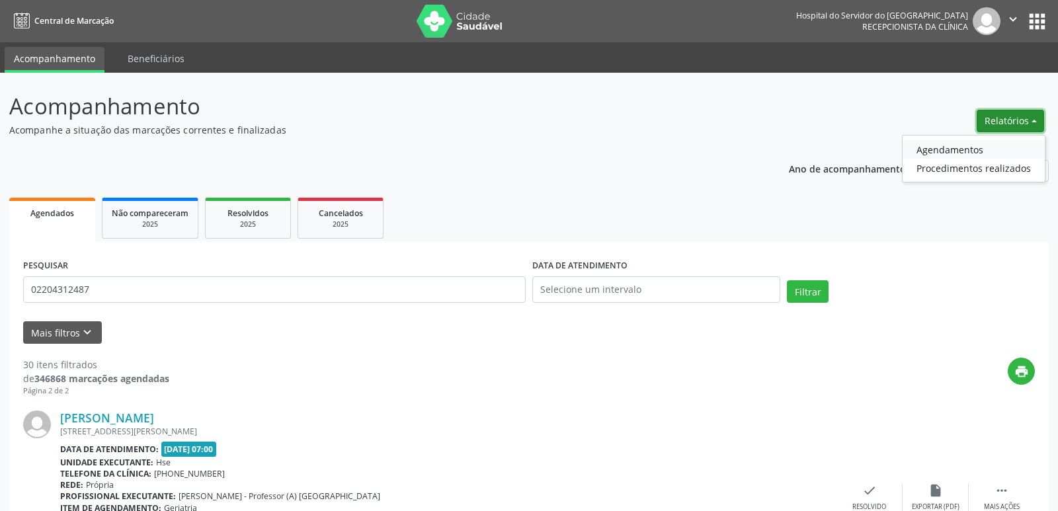
select select "7"
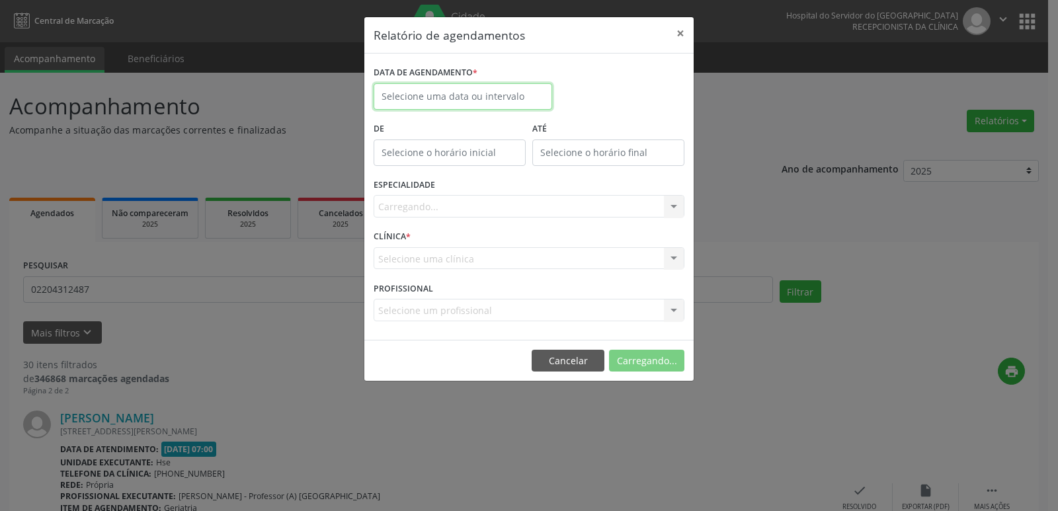
click at [423, 100] on input "text" at bounding box center [462, 96] width 178 height 26
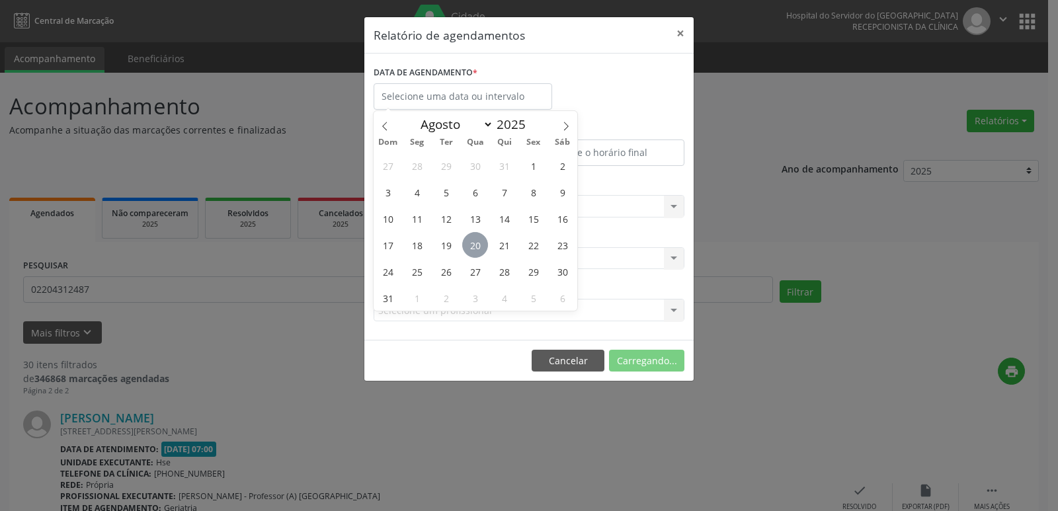
click at [477, 245] on span "20" at bounding box center [475, 245] width 26 height 26
type input "[DATE]"
click at [477, 245] on span "20" at bounding box center [475, 245] width 26 height 26
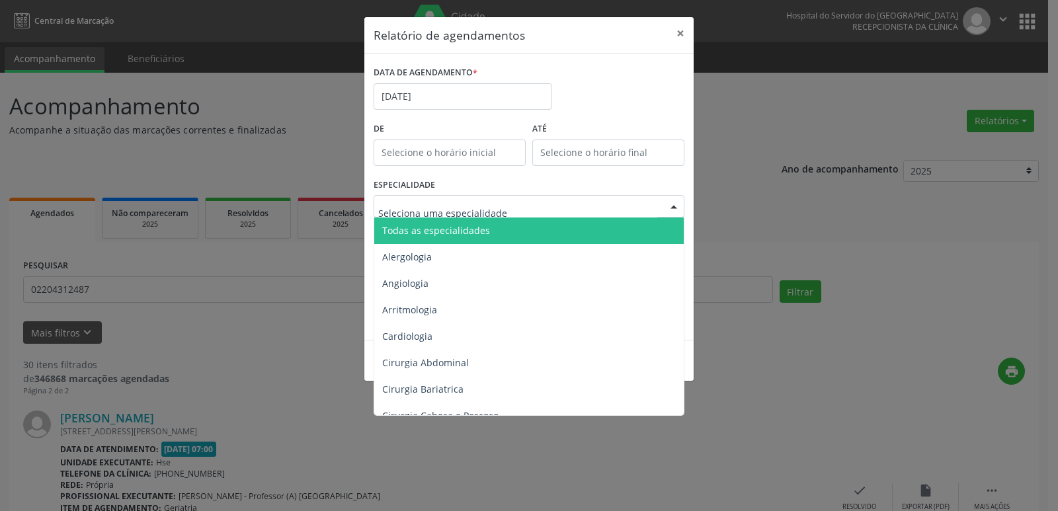
click at [486, 229] on span "Todas as especialidades" at bounding box center [529, 230] width 311 height 26
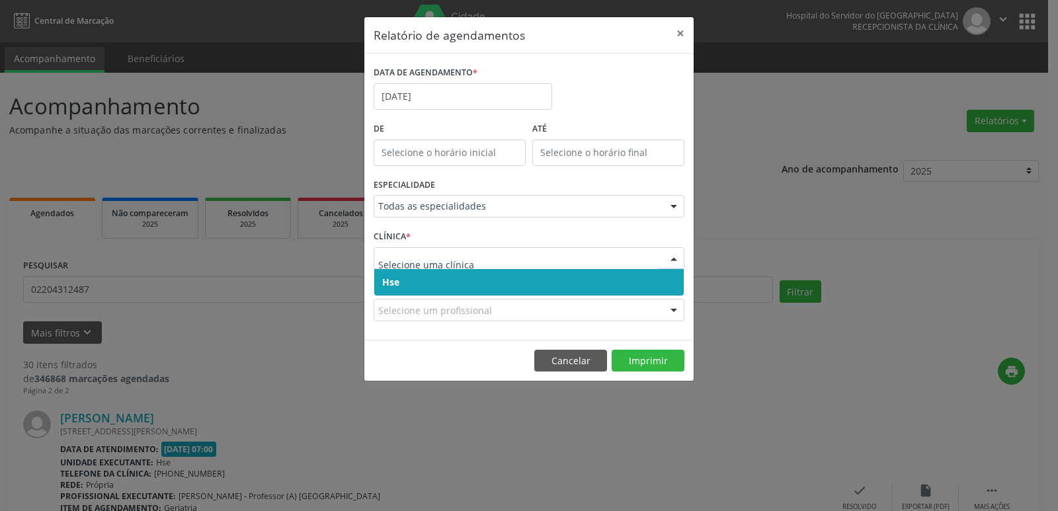
drag, startPoint x: 449, startPoint y: 287, endPoint x: 444, endPoint y: 270, distance: 17.4
click at [449, 288] on span "Hse" at bounding box center [528, 282] width 309 height 26
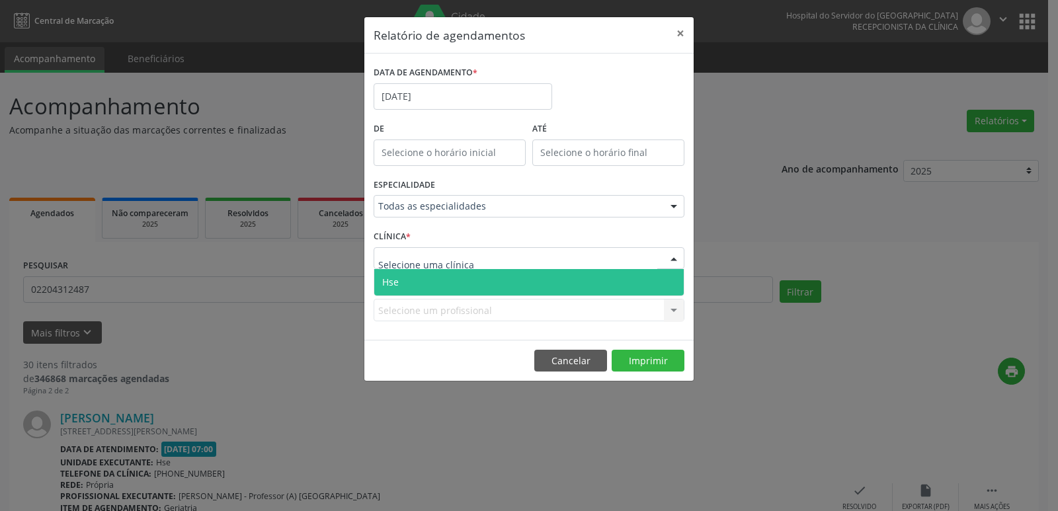
click at [444, 284] on span "Hse" at bounding box center [528, 282] width 309 height 26
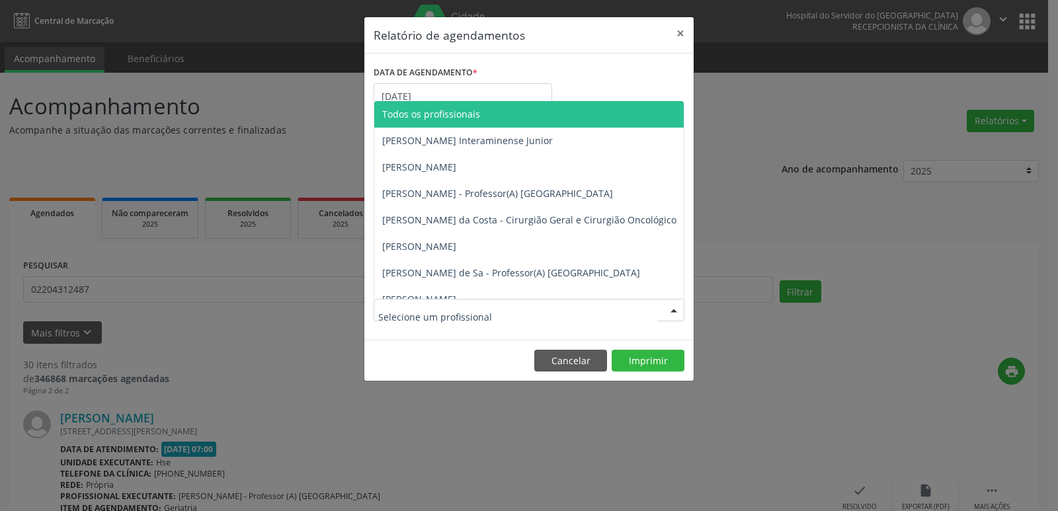
click at [435, 311] on input "text" at bounding box center [517, 316] width 279 height 26
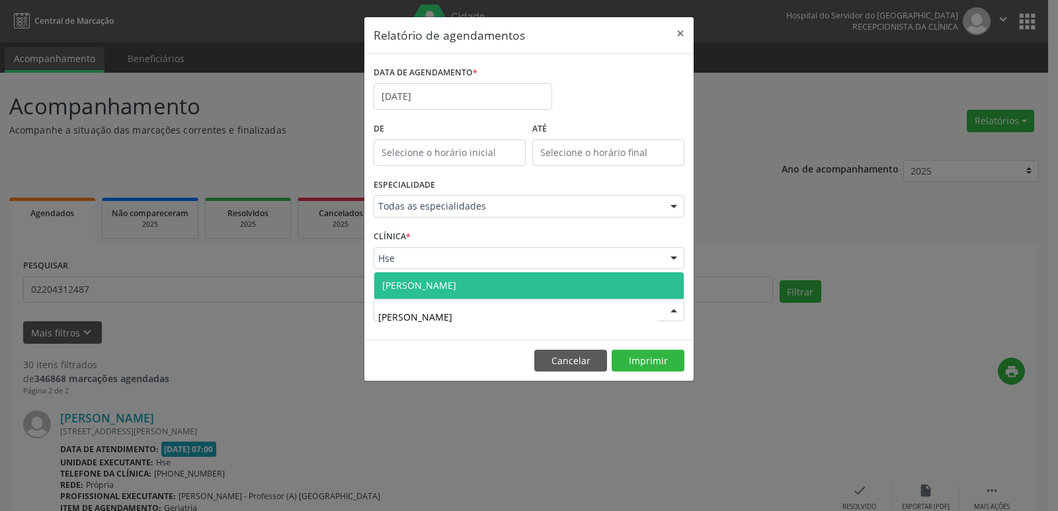
type input "DIMAS"
click at [426, 284] on span "[PERSON_NAME]" at bounding box center [419, 285] width 74 height 13
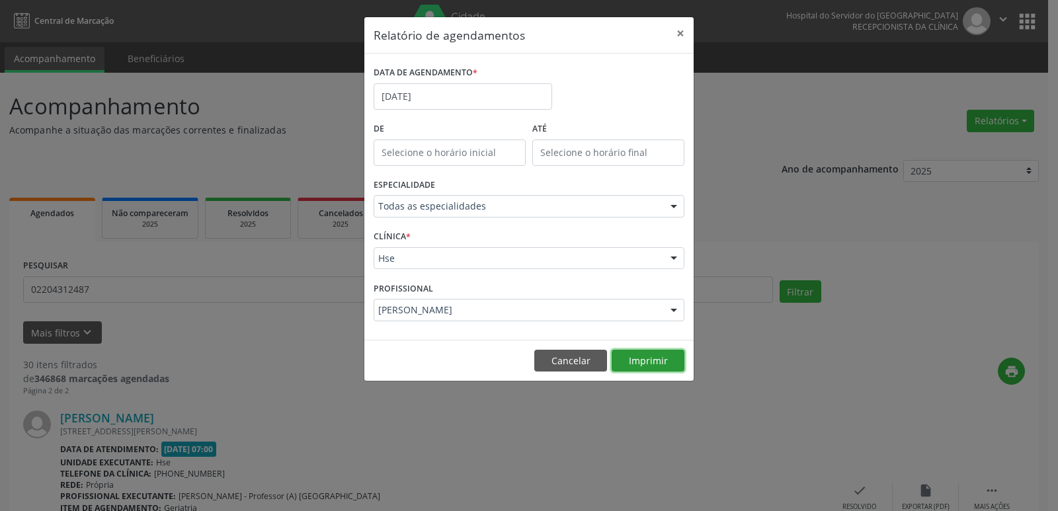
click at [642, 360] on button "Imprimir" at bounding box center [647, 361] width 73 height 22
click at [568, 362] on button "Cancelar" at bounding box center [570, 361] width 73 height 22
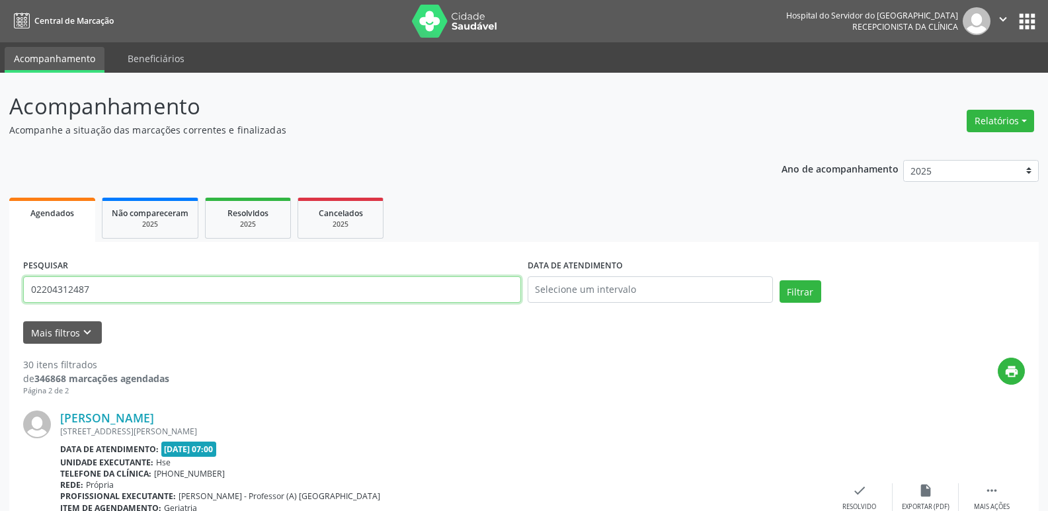
drag, startPoint x: 106, startPoint y: 295, endPoint x: 22, endPoint y: 295, distance: 84.0
click at [22, 295] on div "PESQUISAR 02204312487" at bounding box center [272, 284] width 504 height 56
type input "16857208468"
click at [801, 292] on button "Filtrar" at bounding box center [800, 291] width 42 height 22
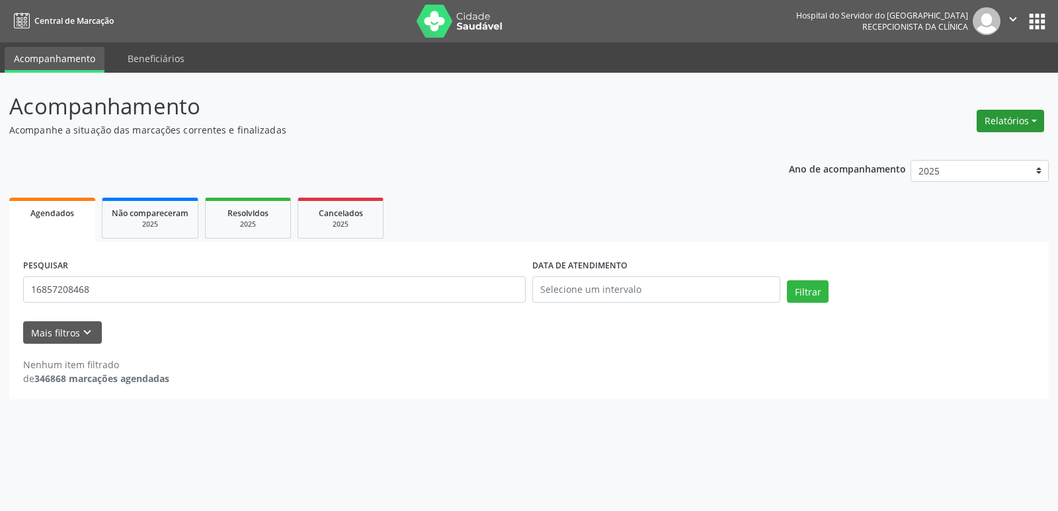
click at [1007, 123] on button "Relatórios" at bounding box center [1009, 121] width 67 height 22
click at [968, 148] on link "Agendamentos" at bounding box center [973, 149] width 142 height 19
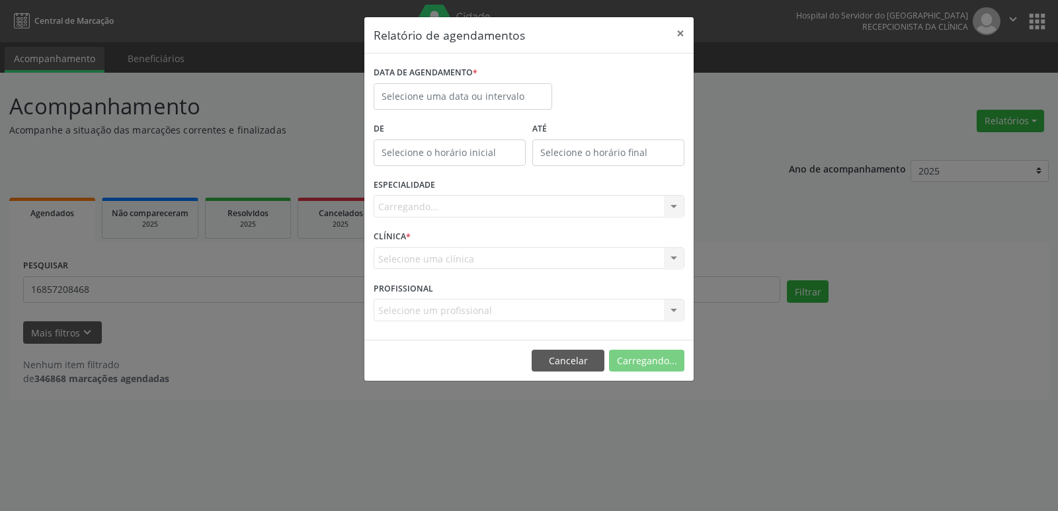
click at [441, 110] on div "DATA DE AGENDAMENTO *" at bounding box center [462, 91] width 185 height 56
click at [438, 102] on input "text" at bounding box center [462, 96] width 178 height 26
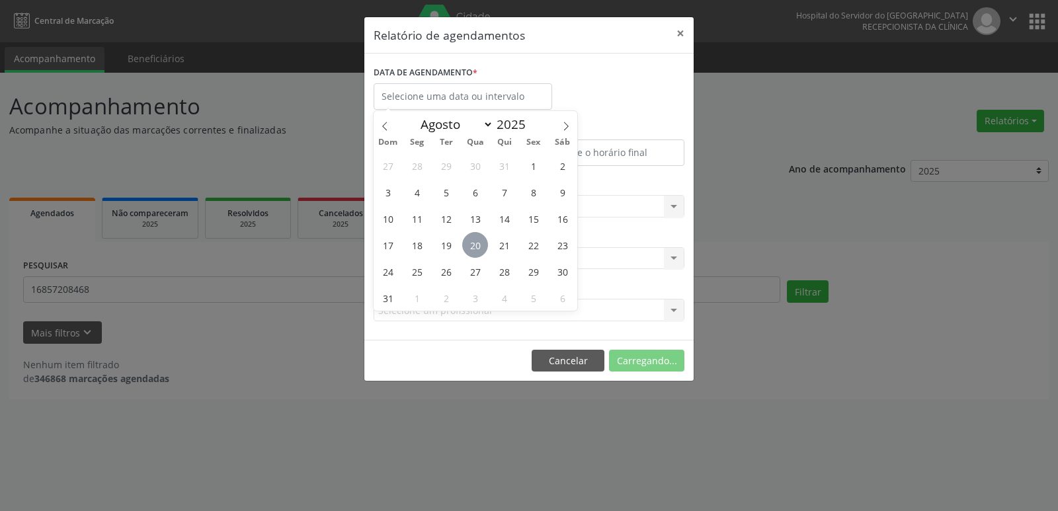
click at [477, 250] on span "20" at bounding box center [475, 245] width 26 height 26
type input "[DATE]"
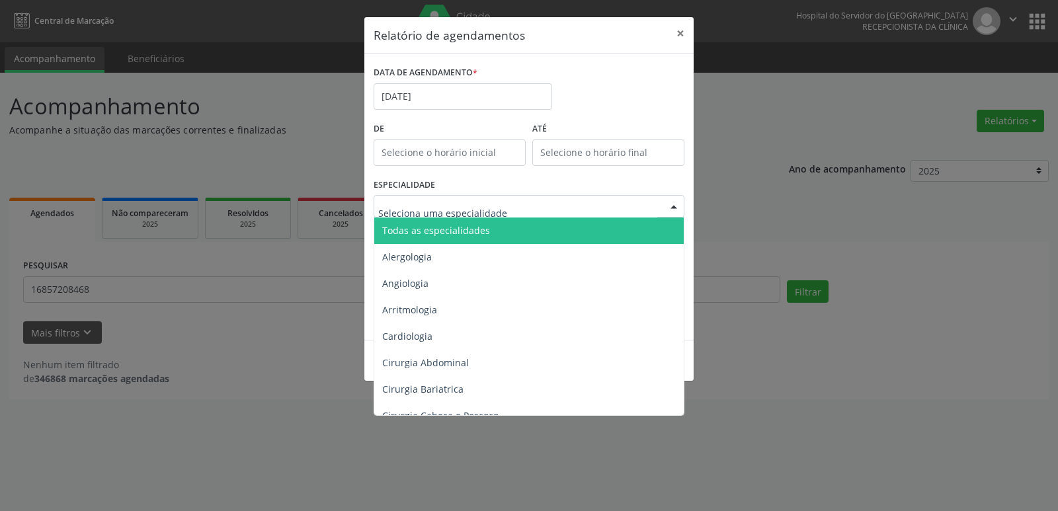
click at [458, 231] on span "Todas as especialidades" at bounding box center [436, 230] width 108 height 13
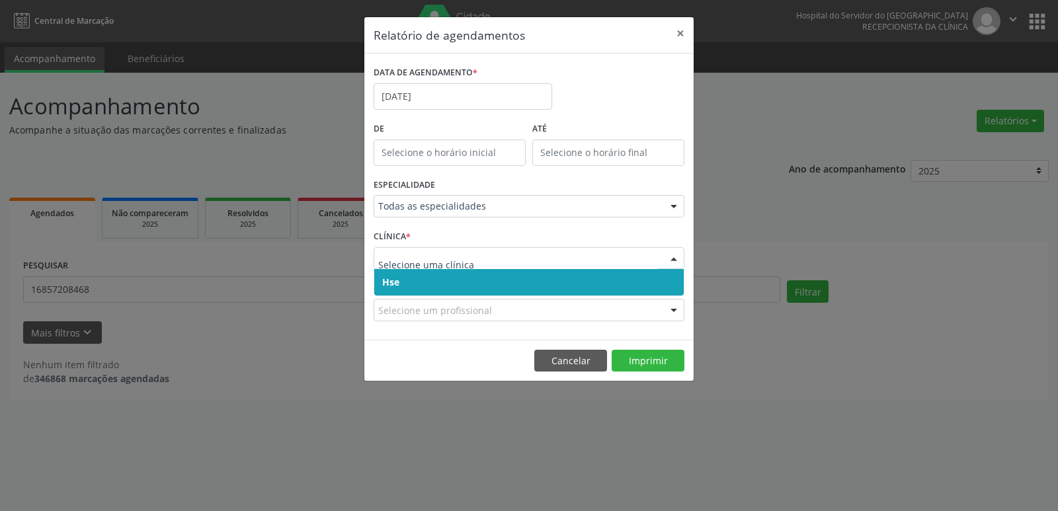
click at [437, 286] on span "Hse" at bounding box center [528, 282] width 309 height 26
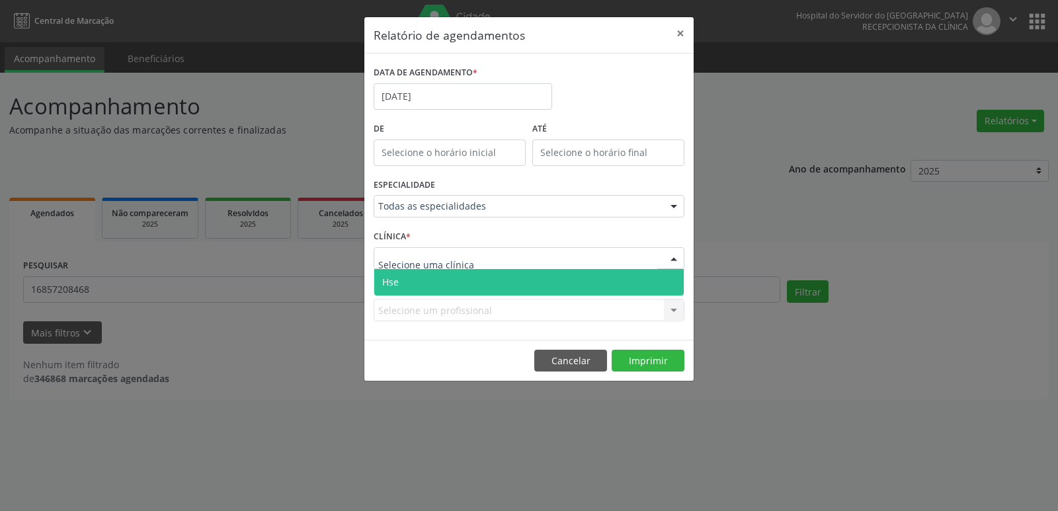
click at [428, 292] on span "Hse" at bounding box center [528, 282] width 309 height 26
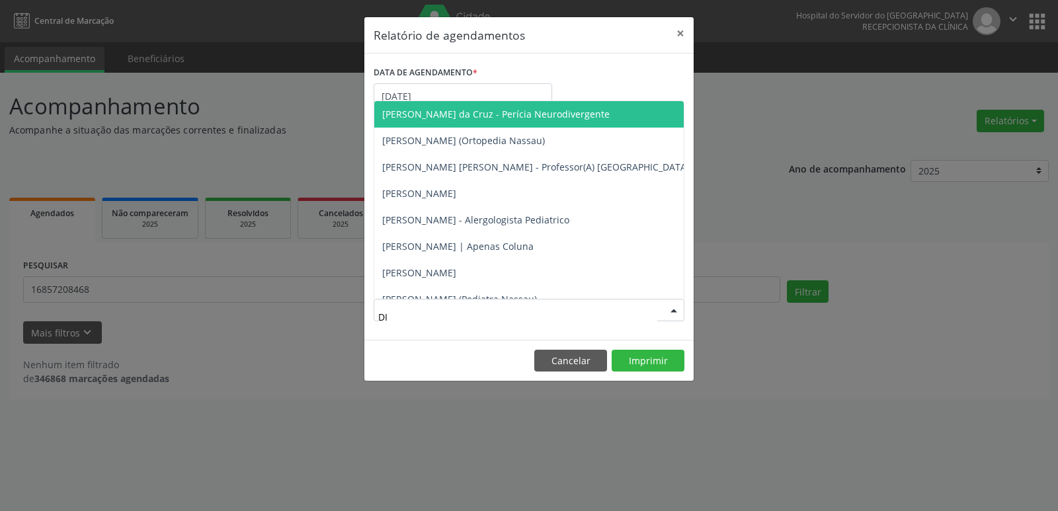
type input "DIM"
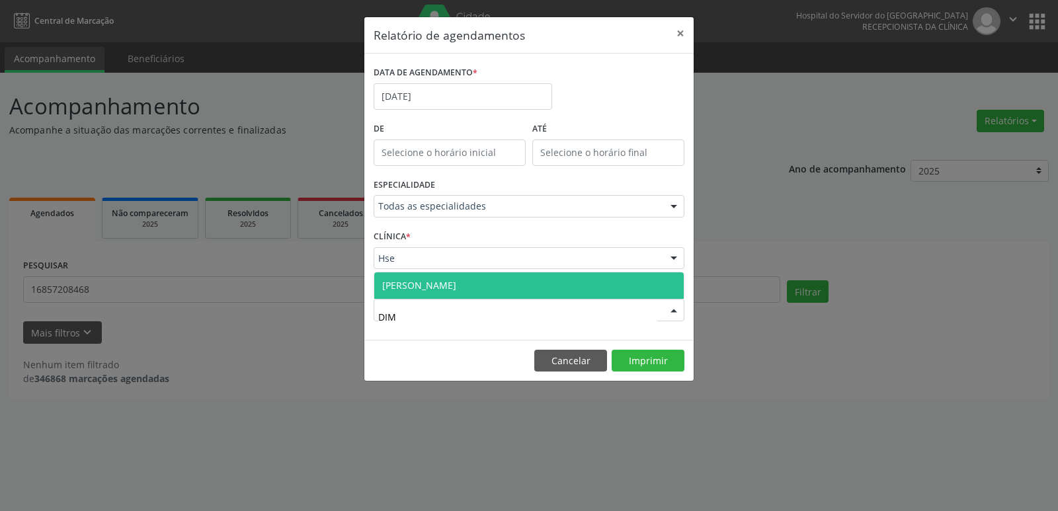
click at [418, 291] on span "[PERSON_NAME]" at bounding box center [419, 285] width 74 height 13
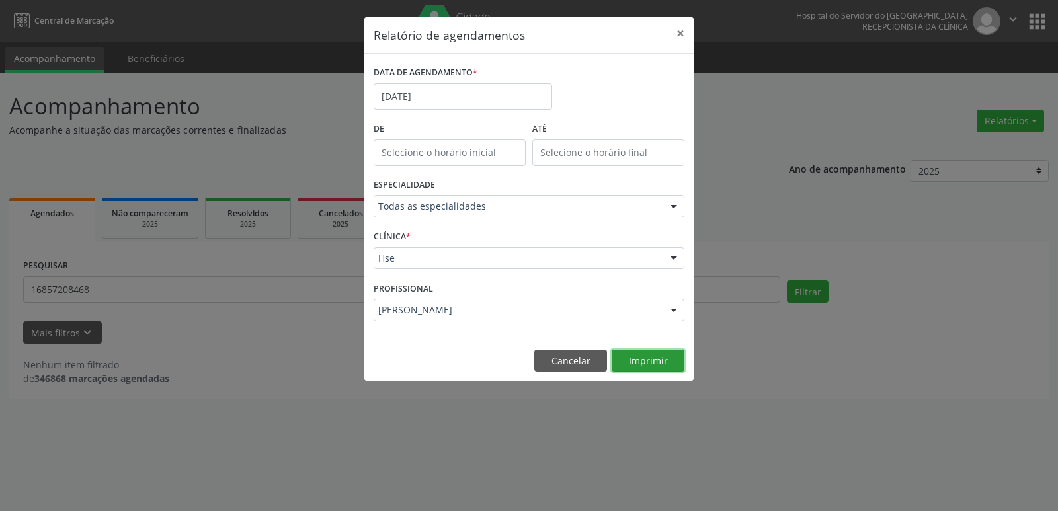
click at [637, 358] on button "Imprimir" at bounding box center [647, 361] width 73 height 22
